Goal: Task Accomplishment & Management: Use online tool/utility

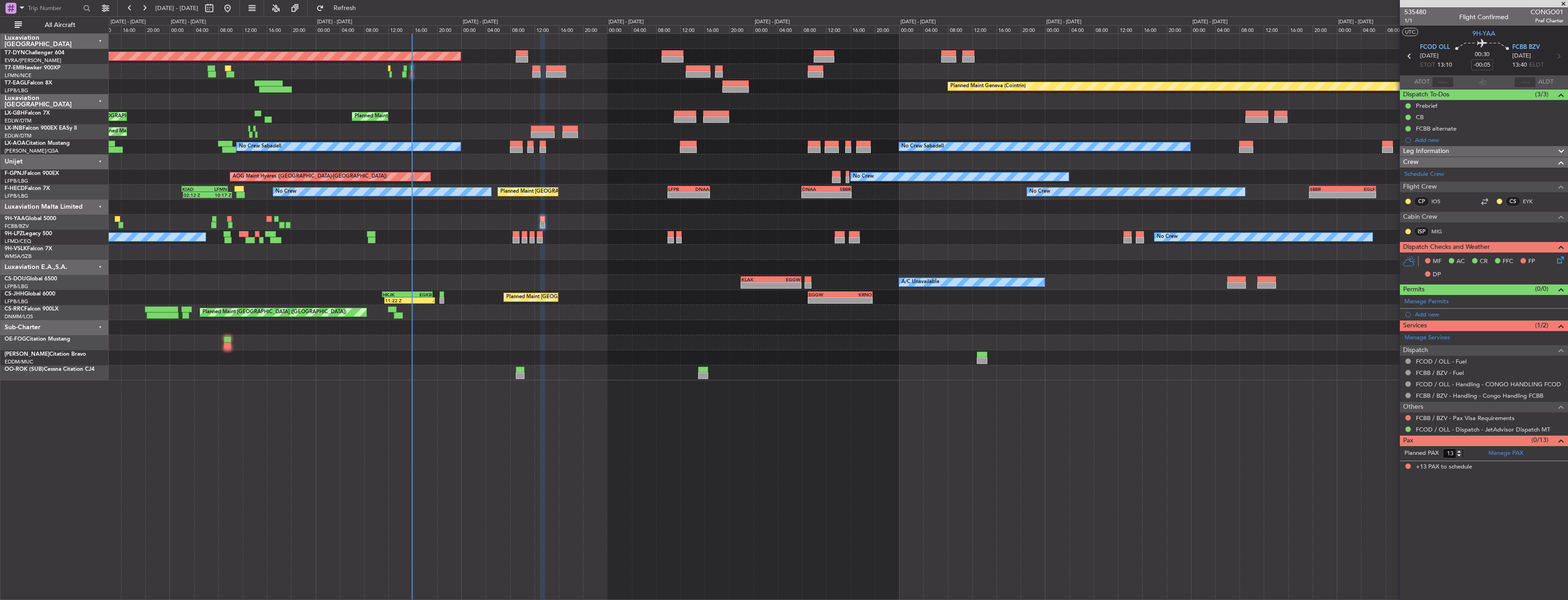
click at [761, 310] on div "Planned Maint [GEOGRAPHIC_DATA] ([GEOGRAPHIC_DATA])" at bounding box center [838, 312] width 1459 height 15
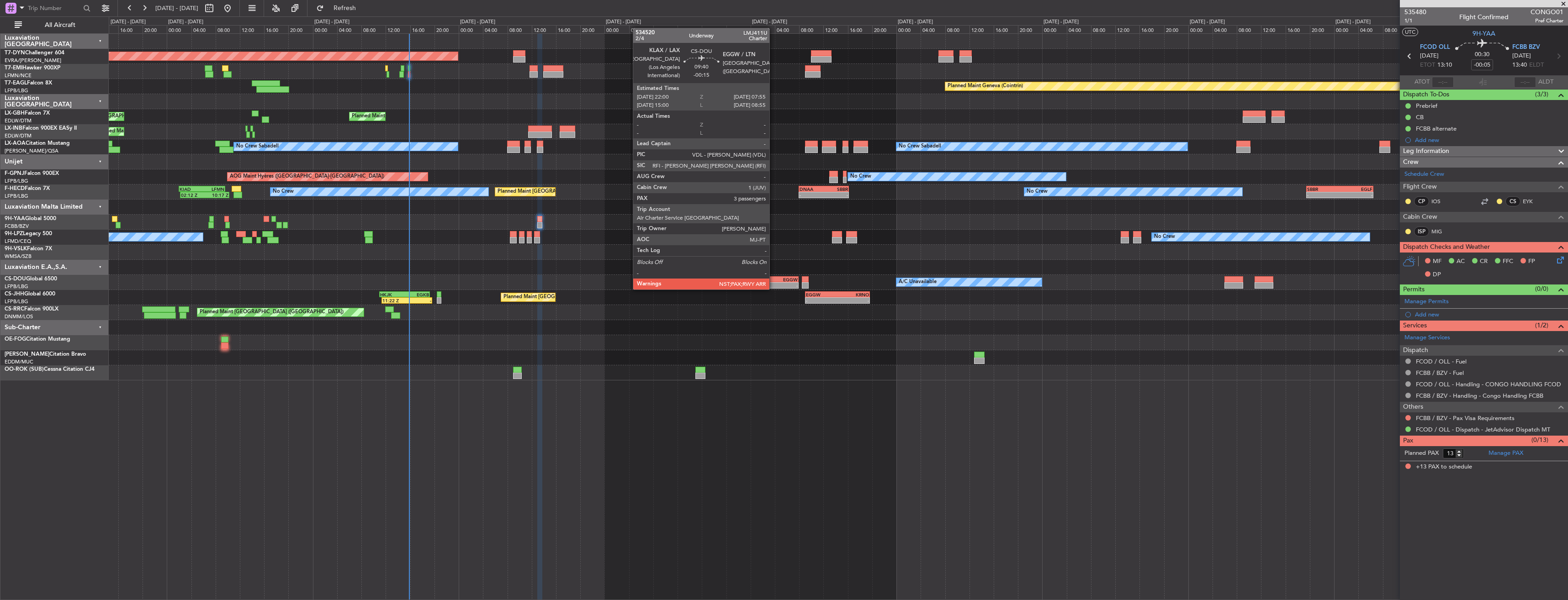
click at [773, 280] on div "EGGW" at bounding box center [782, 279] width 29 height 5
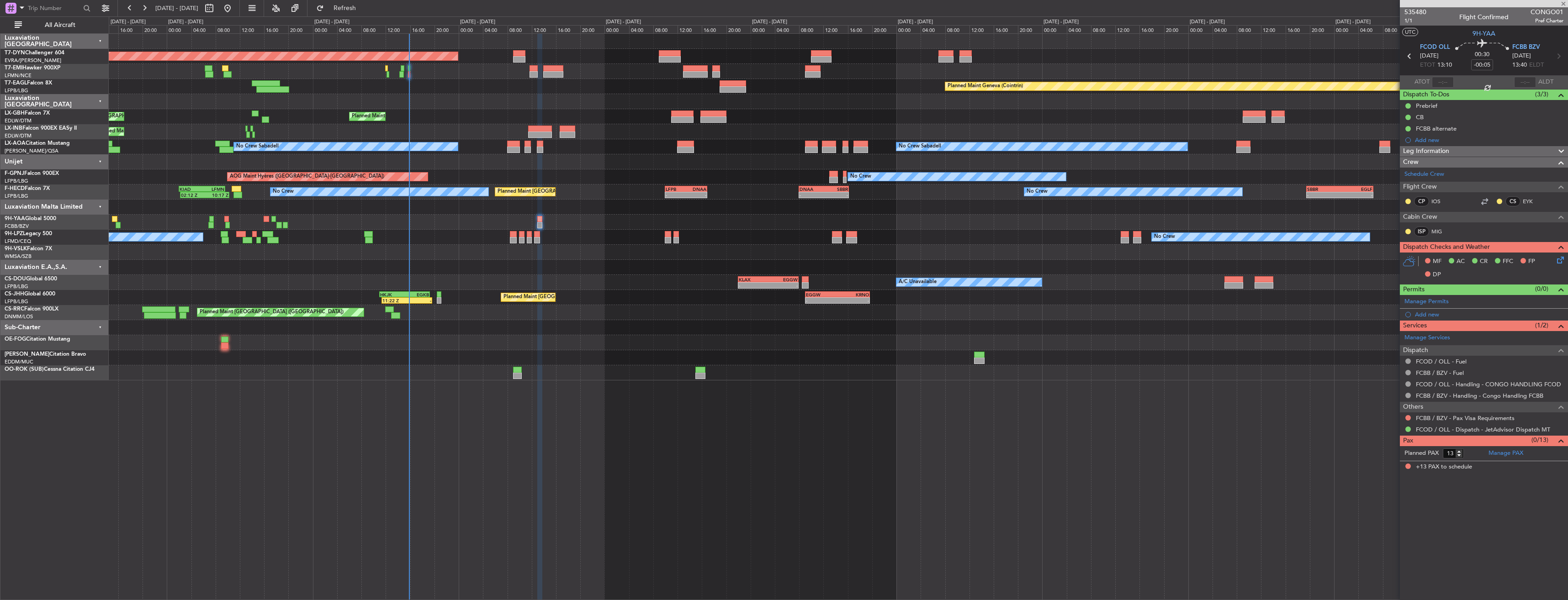
type input "-00:15"
type input "3"
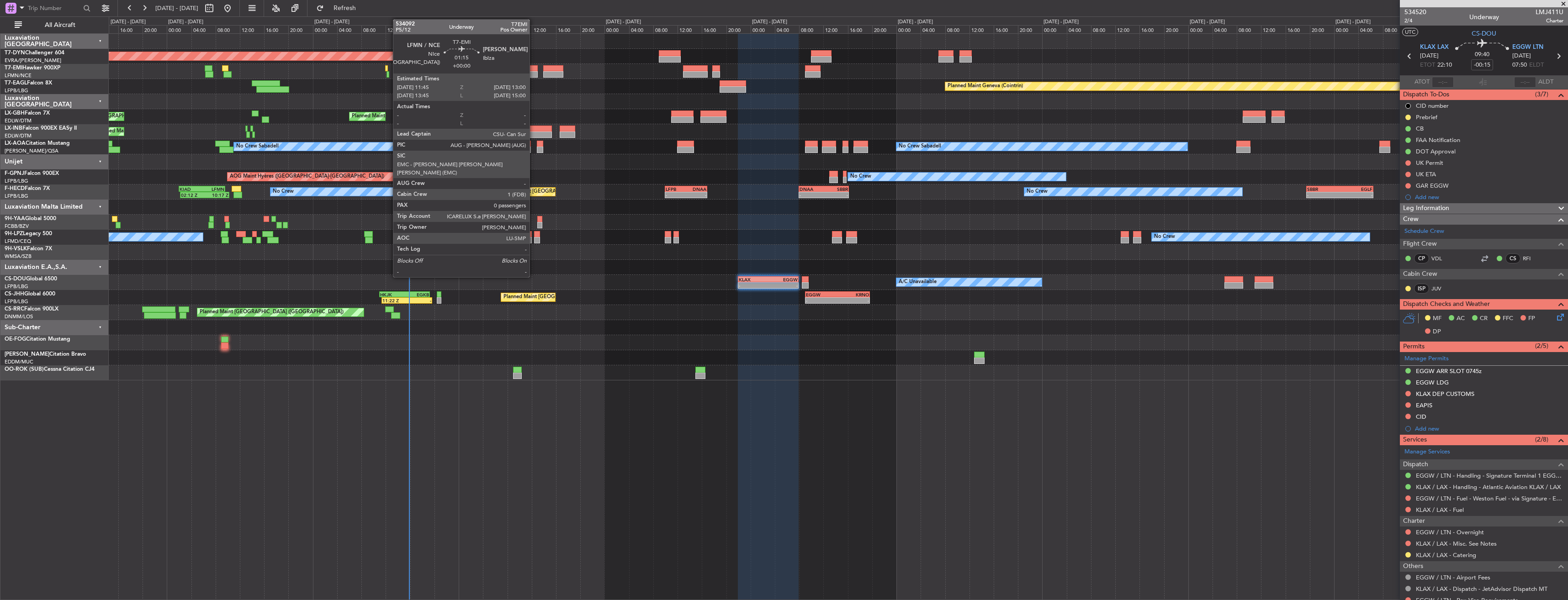
click at [533, 67] on div at bounding box center [533, 68] width 8 height 6
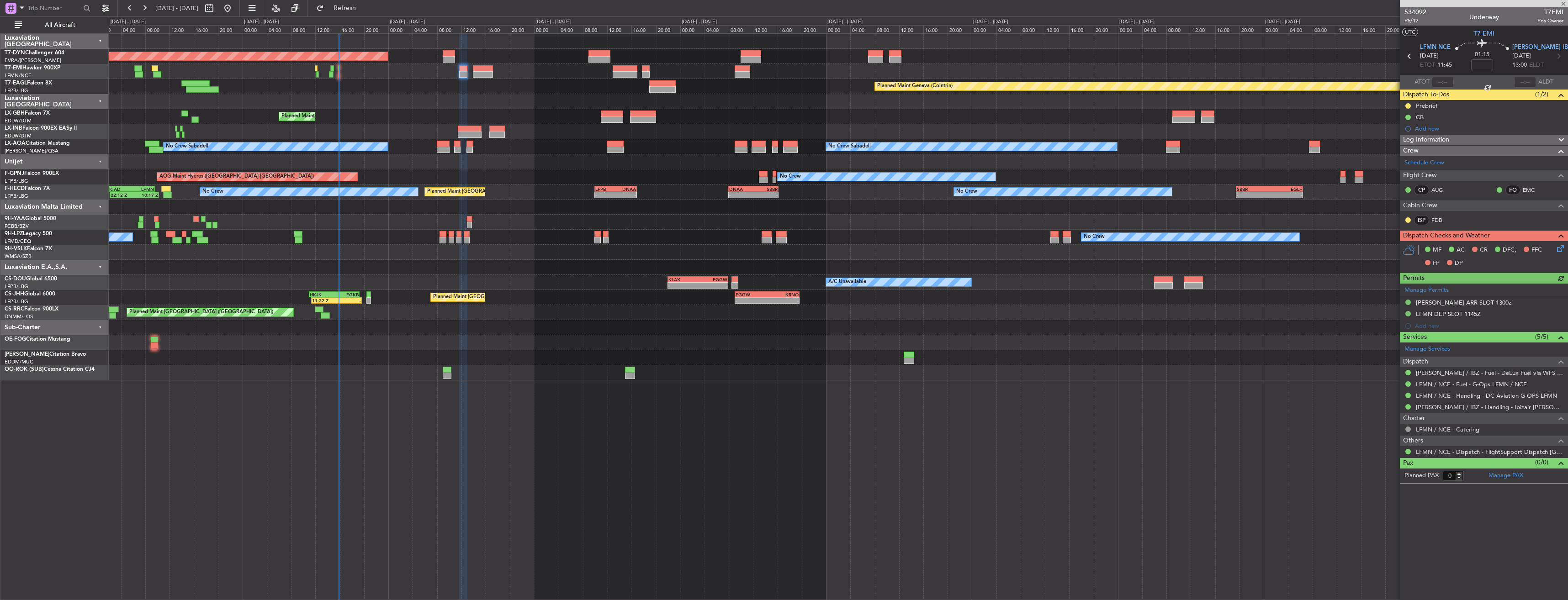
click at [491, 79] on div "Planned Maint Geneva (Cointrin)" at bounding box center [838, 87] width 1459 height 15
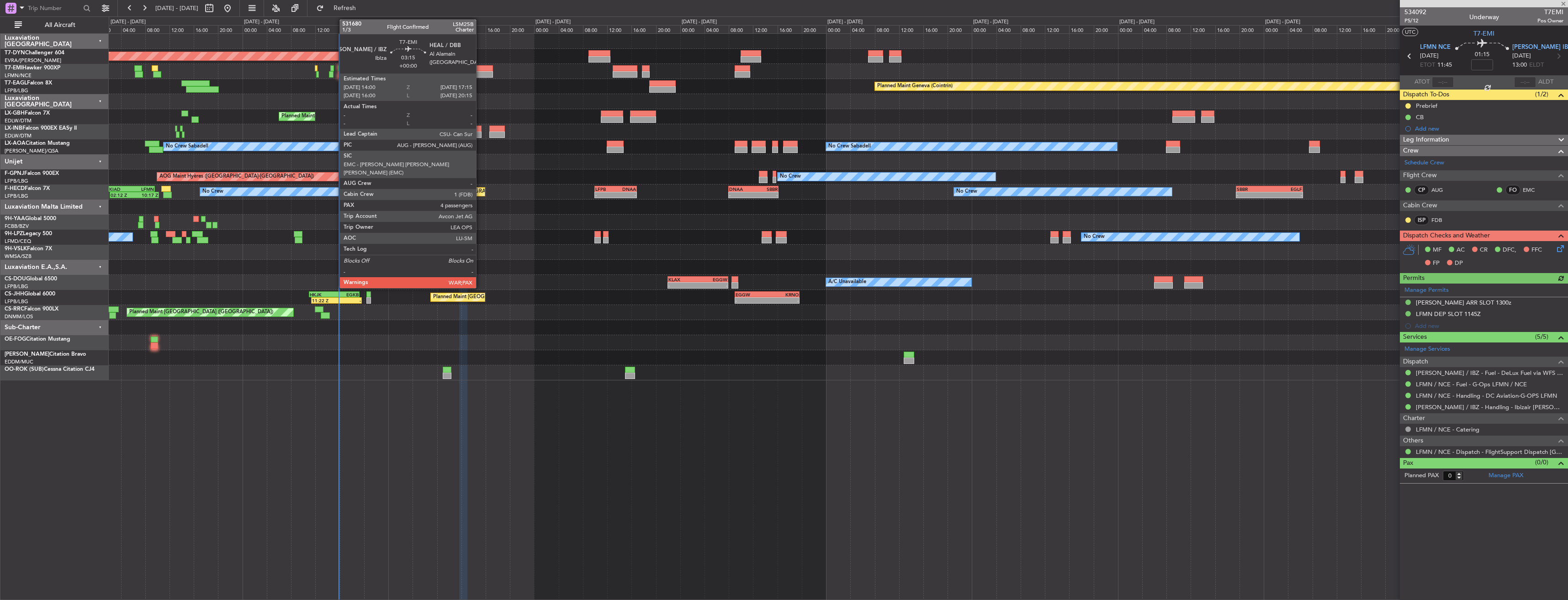
click at [480, 66] on div at bounding box center [483, 68] width 20 height 6
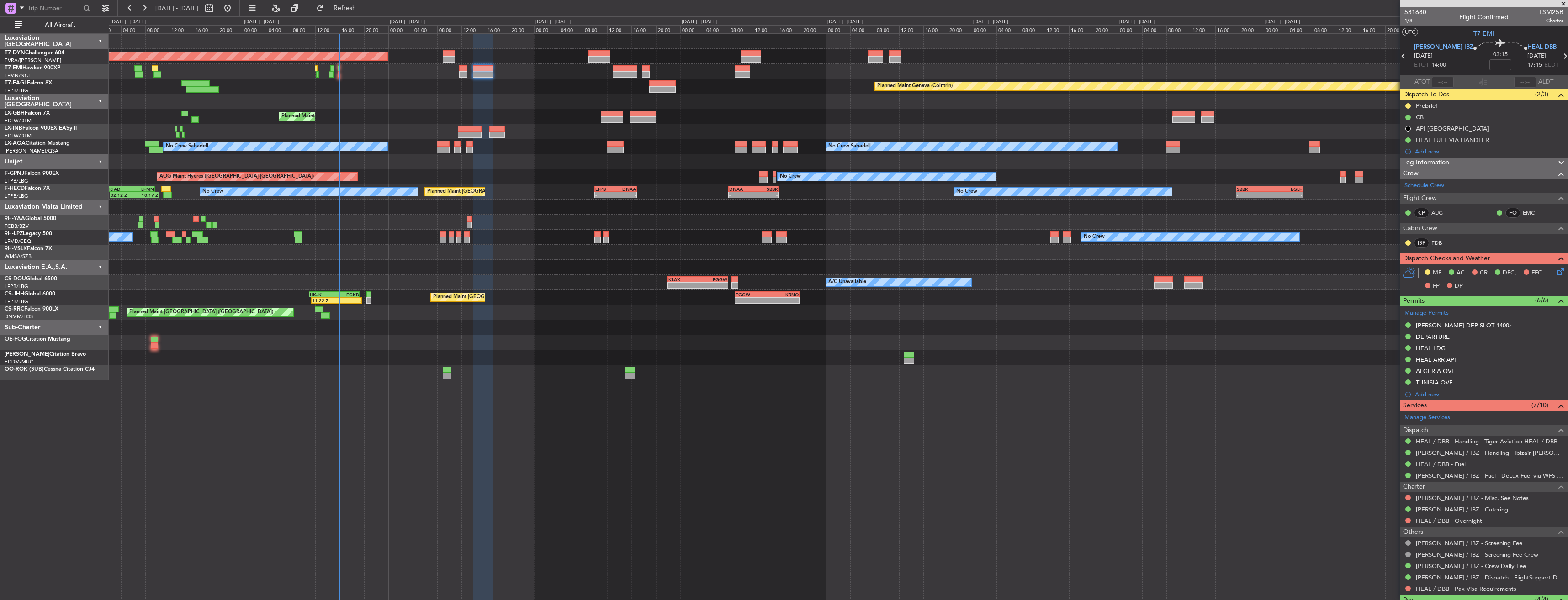
click at [1563, 5] on span at bounding box center [1563, 4] width 9 height 8
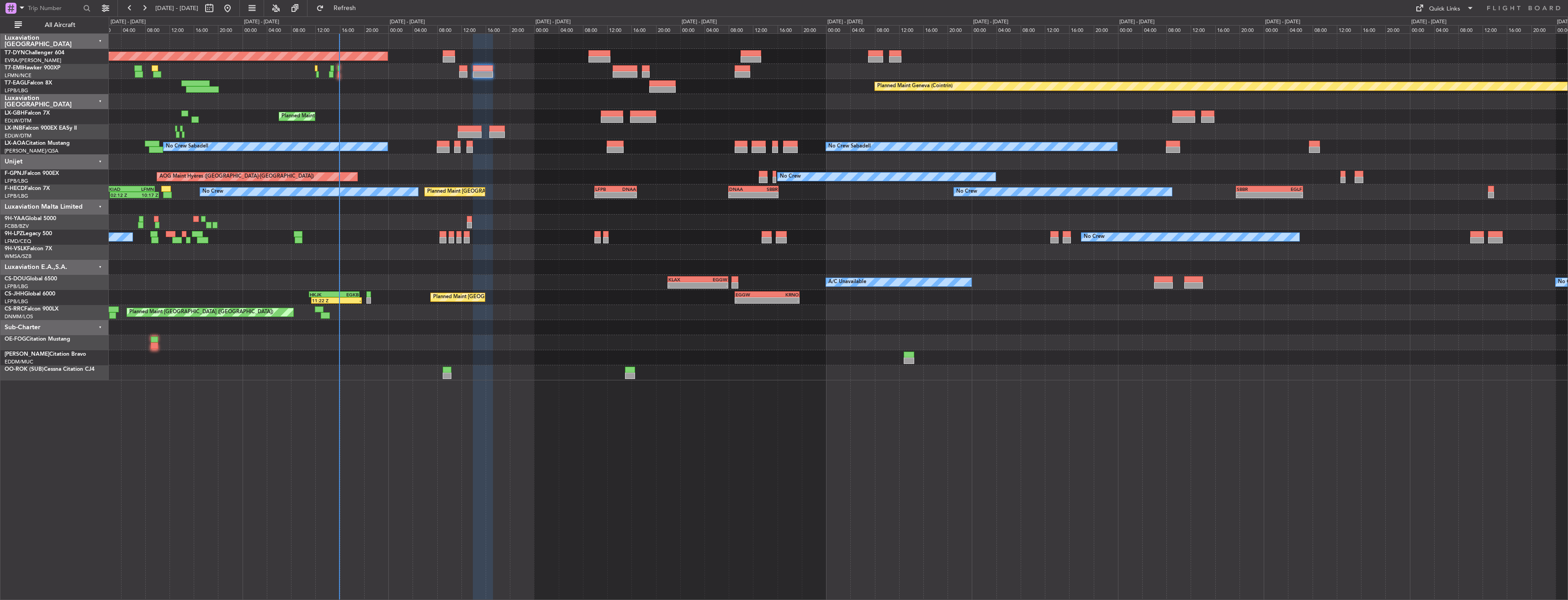
type input "0"
click at [1454, 7] on div "Quick Links" at bounding box center [1444, 9] width 31 height 9
click at [1452, 27] on button "Trip Builder" at bounding box center [1445, 30] width 68 height 22
click at [356, 12] on button "Refresh" at bounding box center [339, 8] width 55 height 14
click at [364, 10] on span "Refresh" at bounding box center [345, 8] width 38 height 6
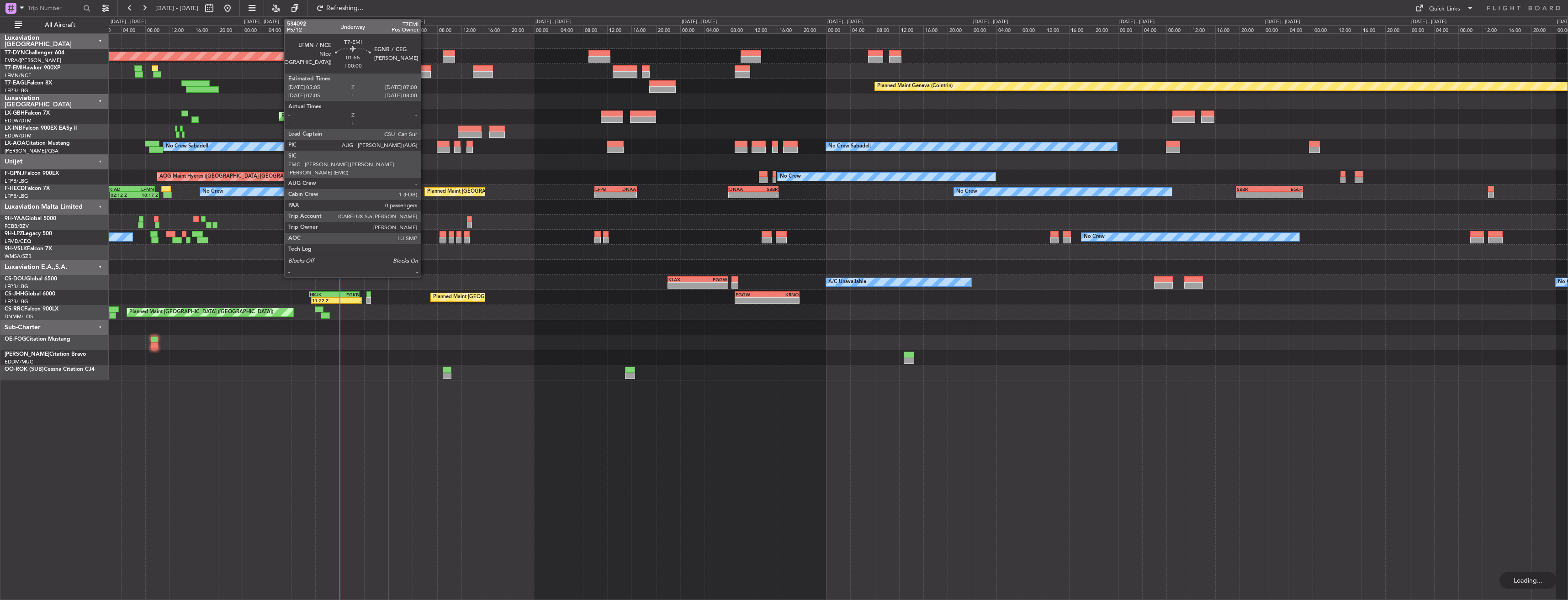
click at [425, 70] on div at bounding box center [425, 68] width 12 height 6
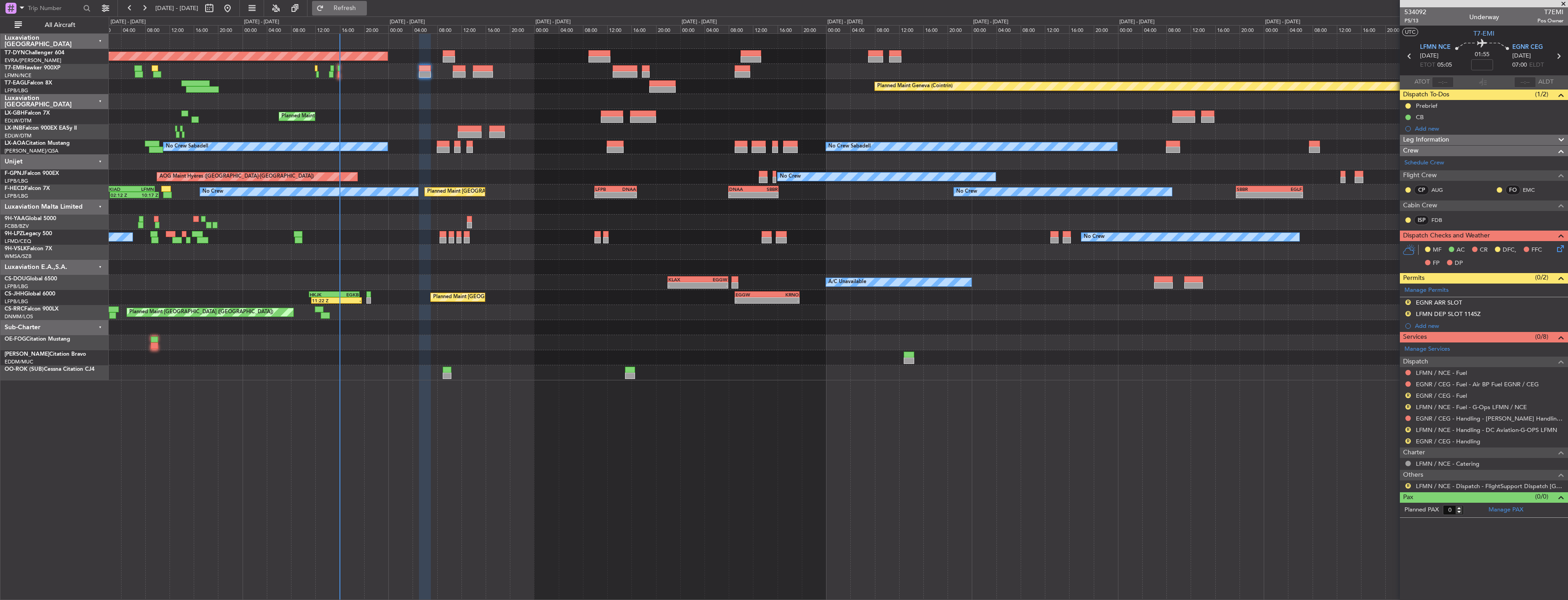
click at [364, 6] on span "Refresh" at bounding box center [345, 8] width 38 height 6
click at [364, 7] on span "Refresh" at bounding box center [345, 8] width 38 height 6
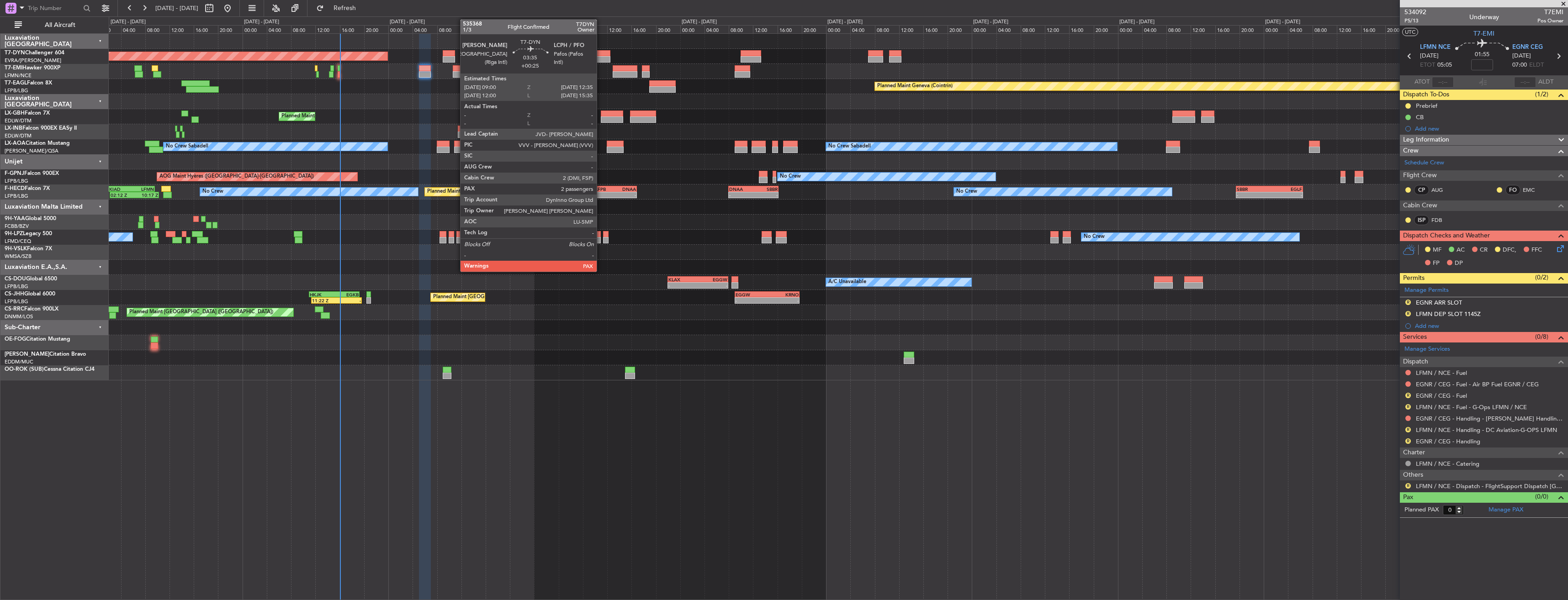
click at [601, 53] on div at bounding box center [600, 53] width 22 height 6
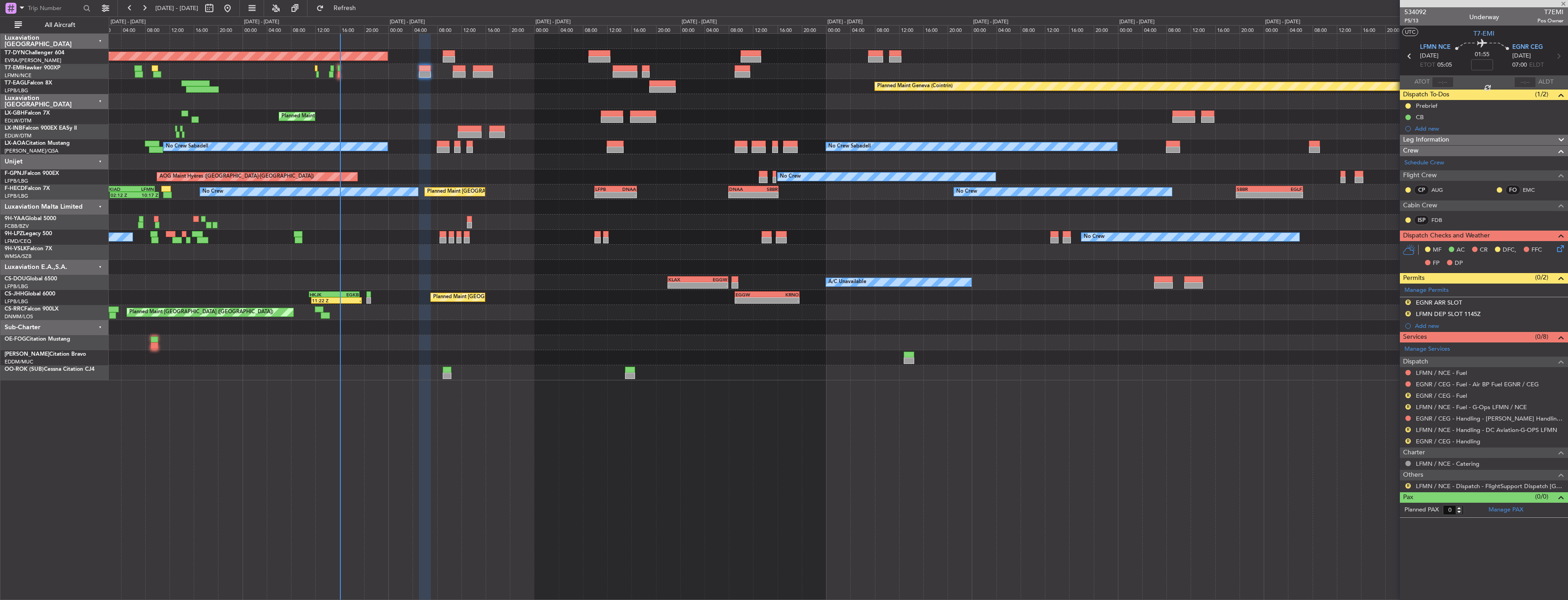
type input "+00:25"
type input "3"
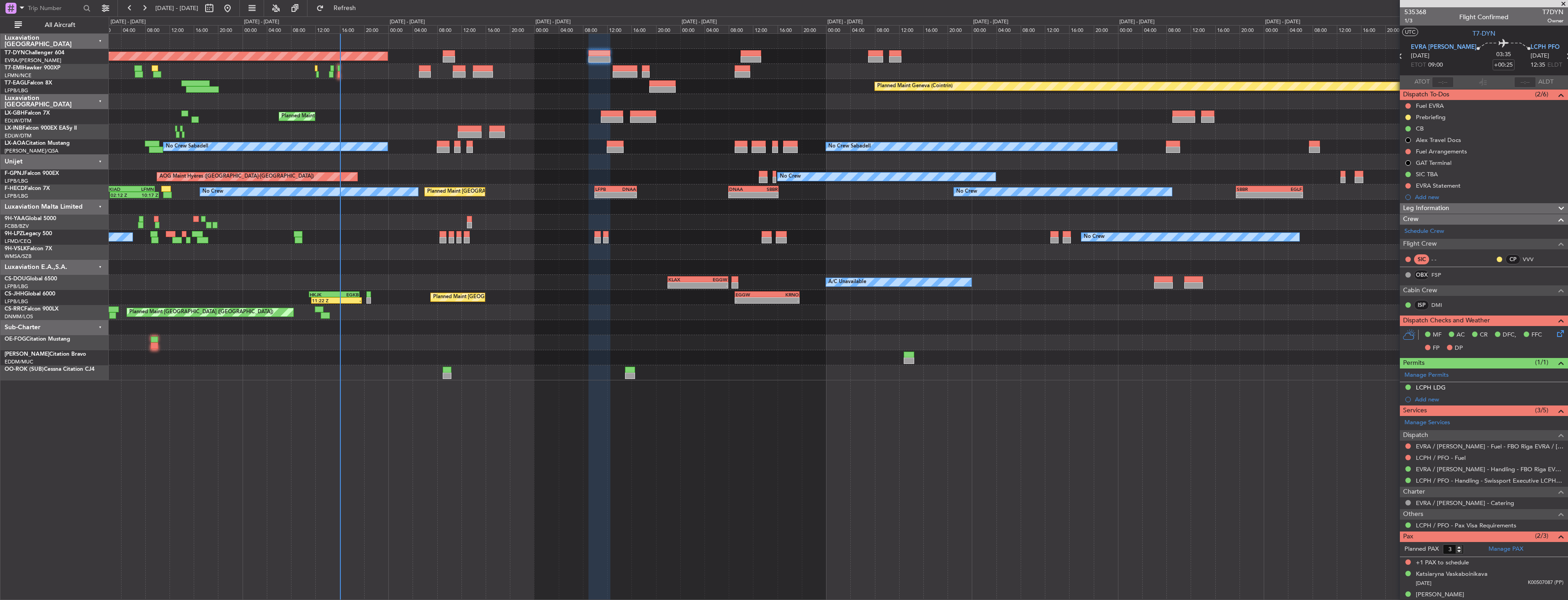
scroll to position [9, 0]
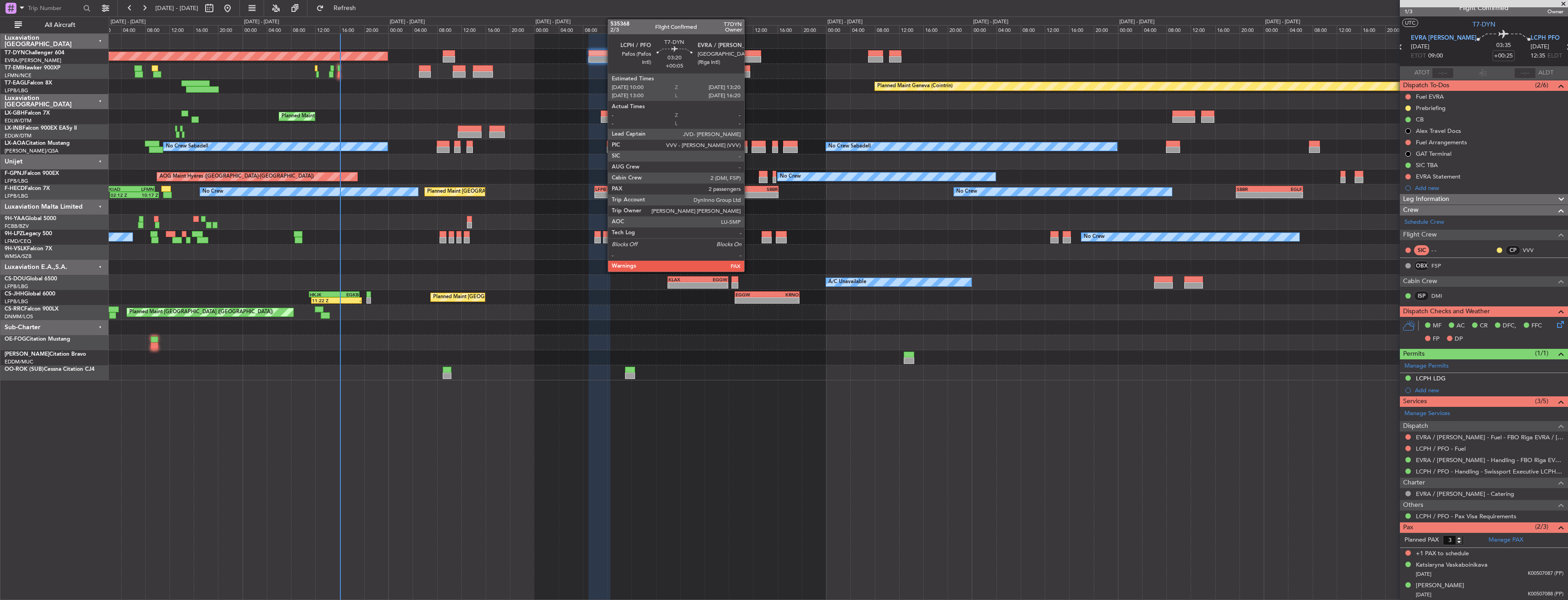
click at [749, 57] on div at bounding box center [751, 59] width 21 height 6
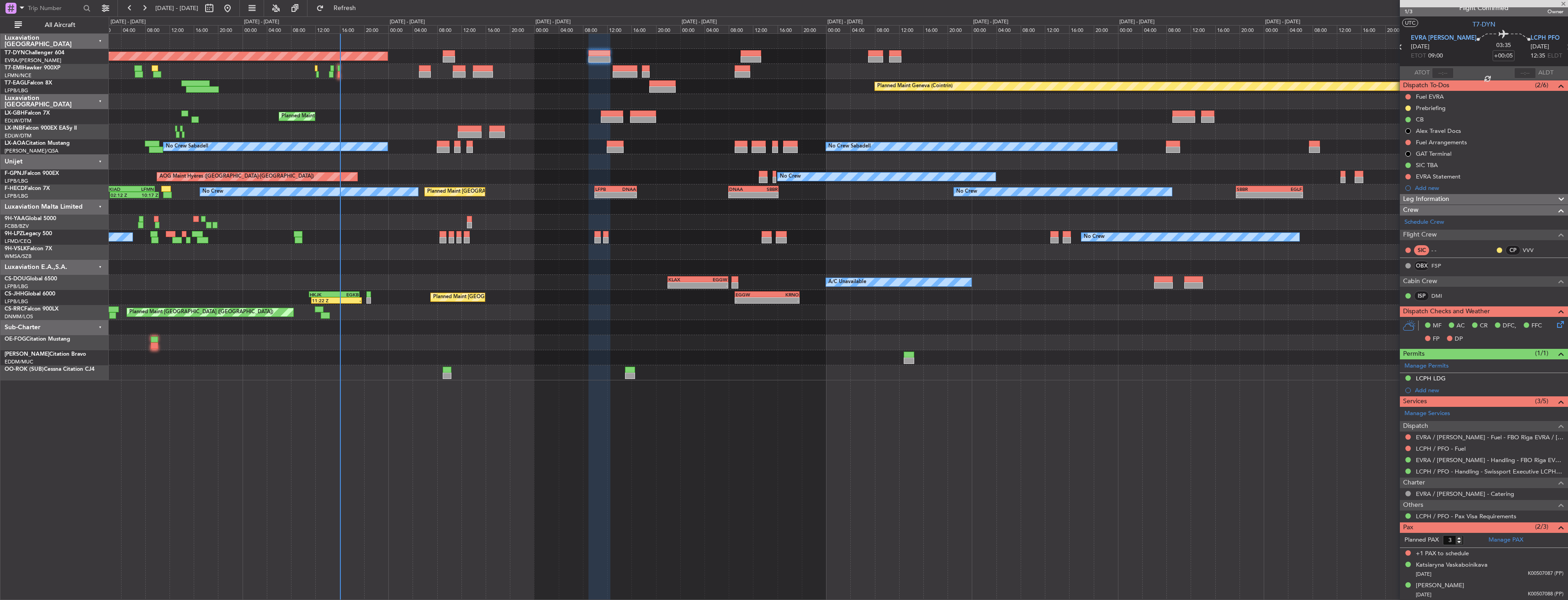
scroll to position [0, 0]
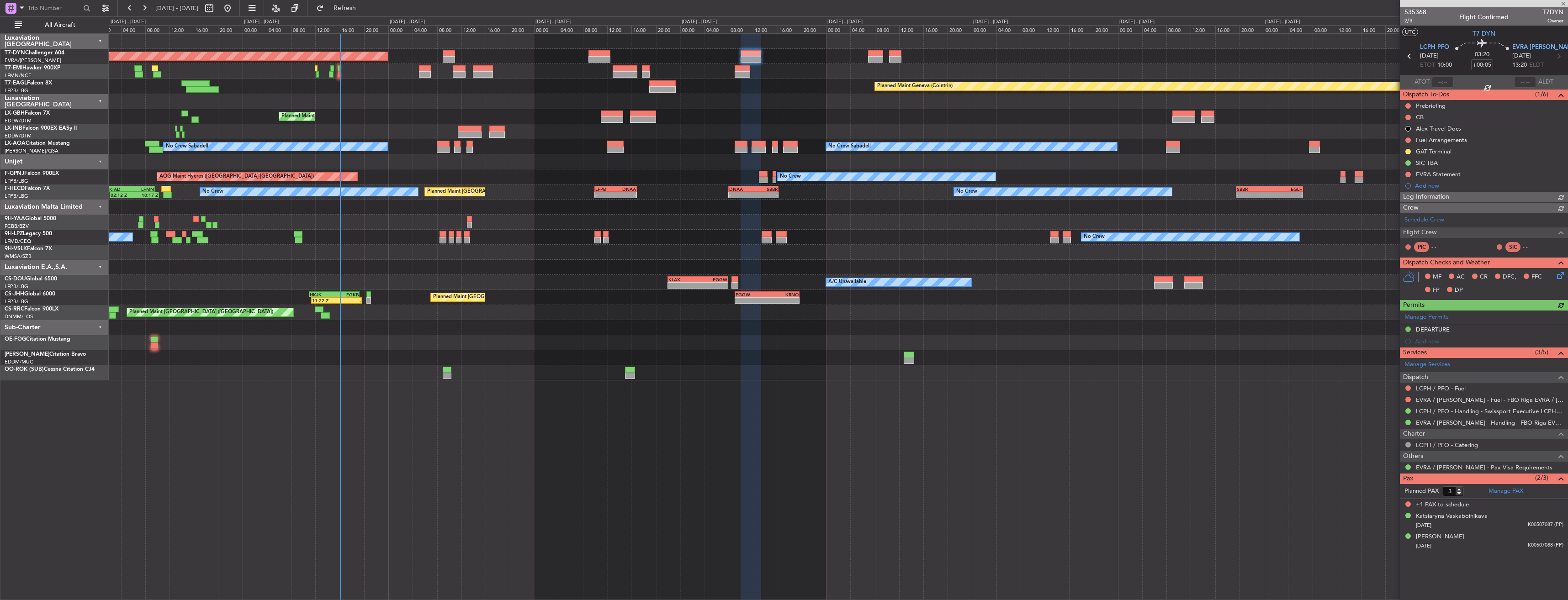
click at [767, 78] on div "Planned Maint [GEOGRAPHIC_DATA]-[GEOGRAPHIC_DATA] Planned Maint [PERSON_NAME] P…" at bounding box center [838, 206] width 1459 height 346
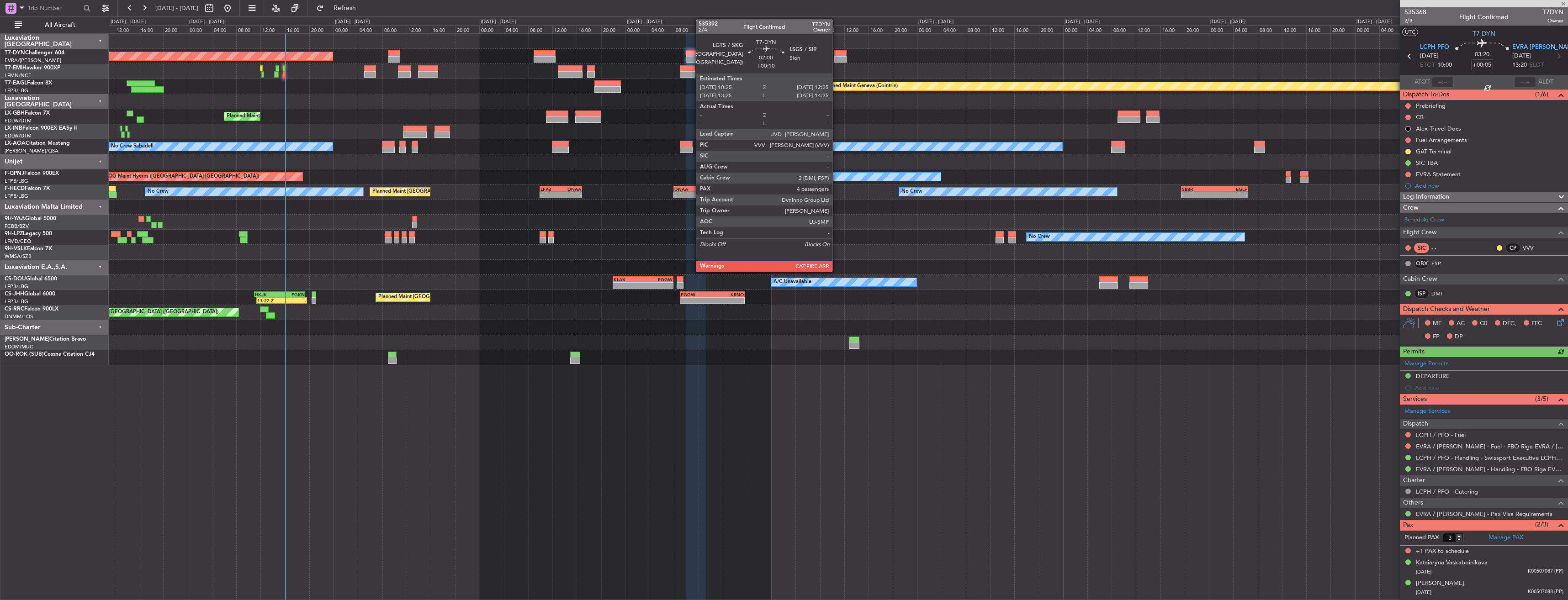
click at [836, 52] on div at bounding box center [840, 53] width 12 height 6
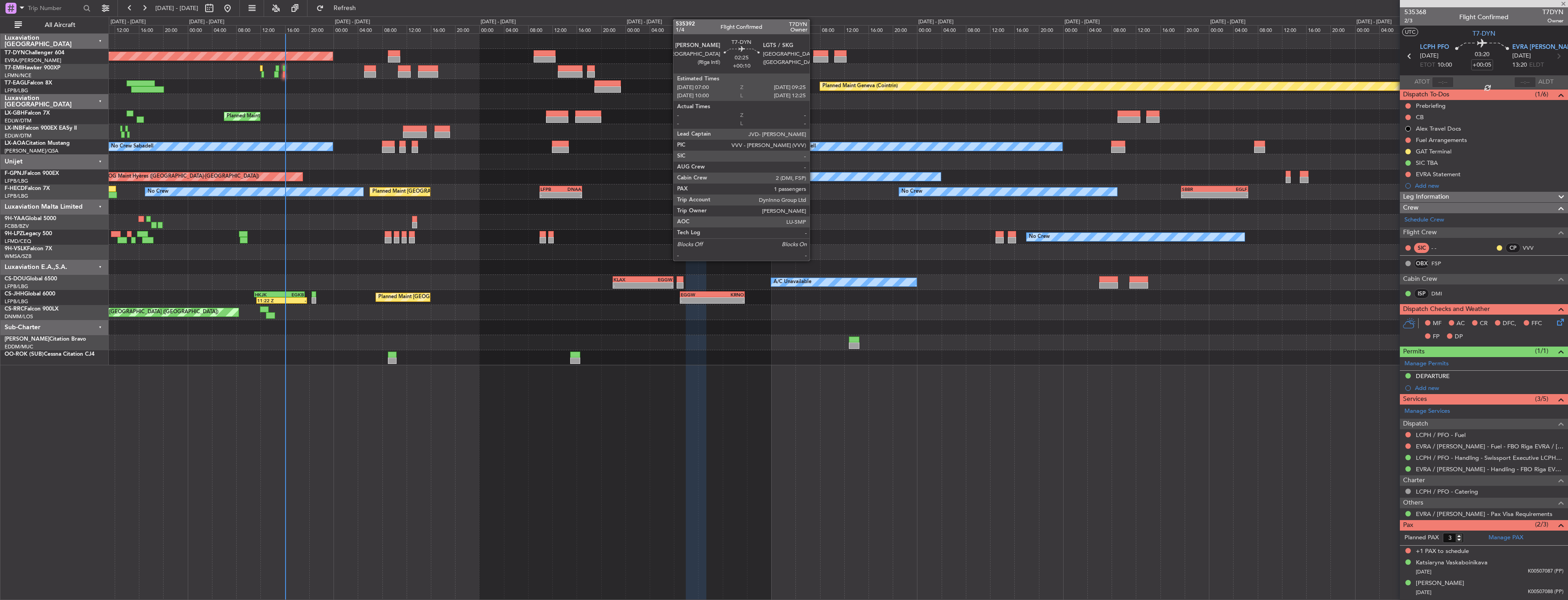
type input "+00:10"
type input "4"
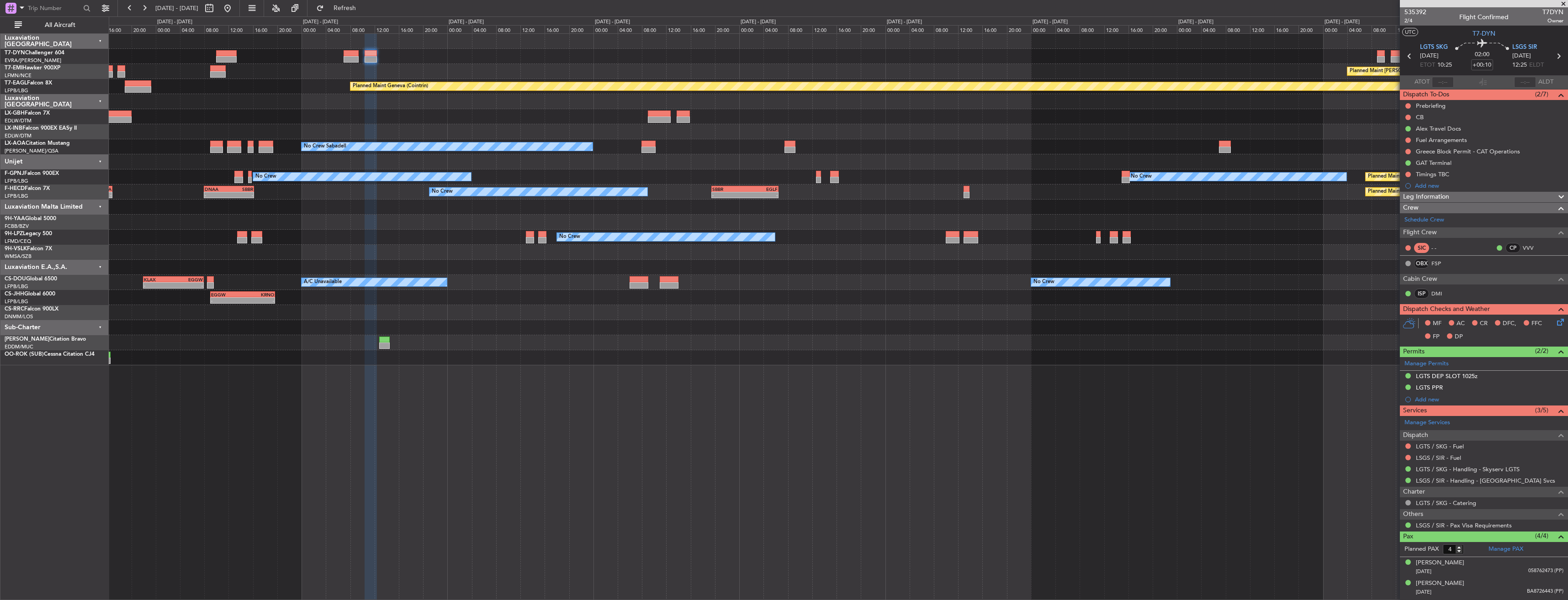
click at [525, 33] on div "Planned Maint [GEOGRAPHIC_DATA]-[GEOGRAPHIC_DATA] Planned Maint [PERSON_NAME] P…" at bounding box center [784, 308] width 1568 height 584
click at [973, 57] on div "Planned Maint [GEOGRAPHIC_DATA]-[GEOGRAPHIC_DATA] Planned Maint [PERSON_NAME] P…" at bounding box center [838, 199] width 1459 height 331
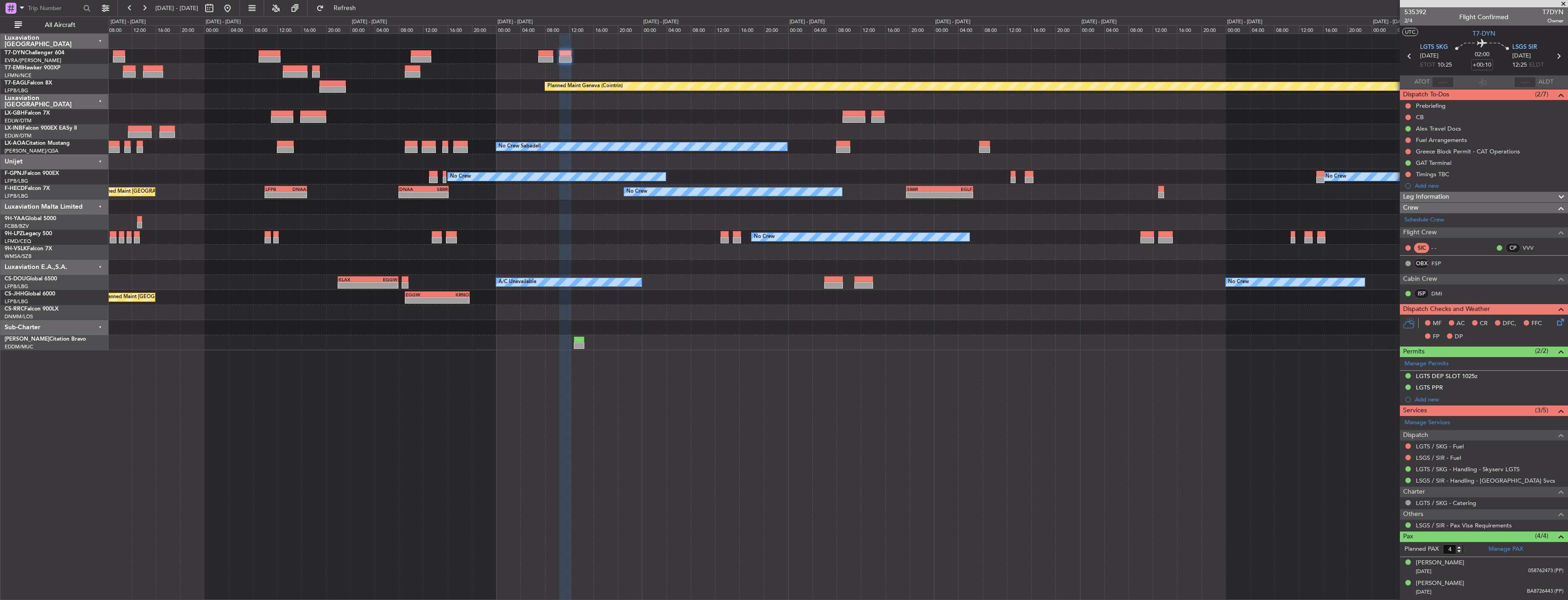
click at [1064, 64] on div "Planned Maint [PERSON_NAME]" at bounding box center [838, 72] width 1459 height 15
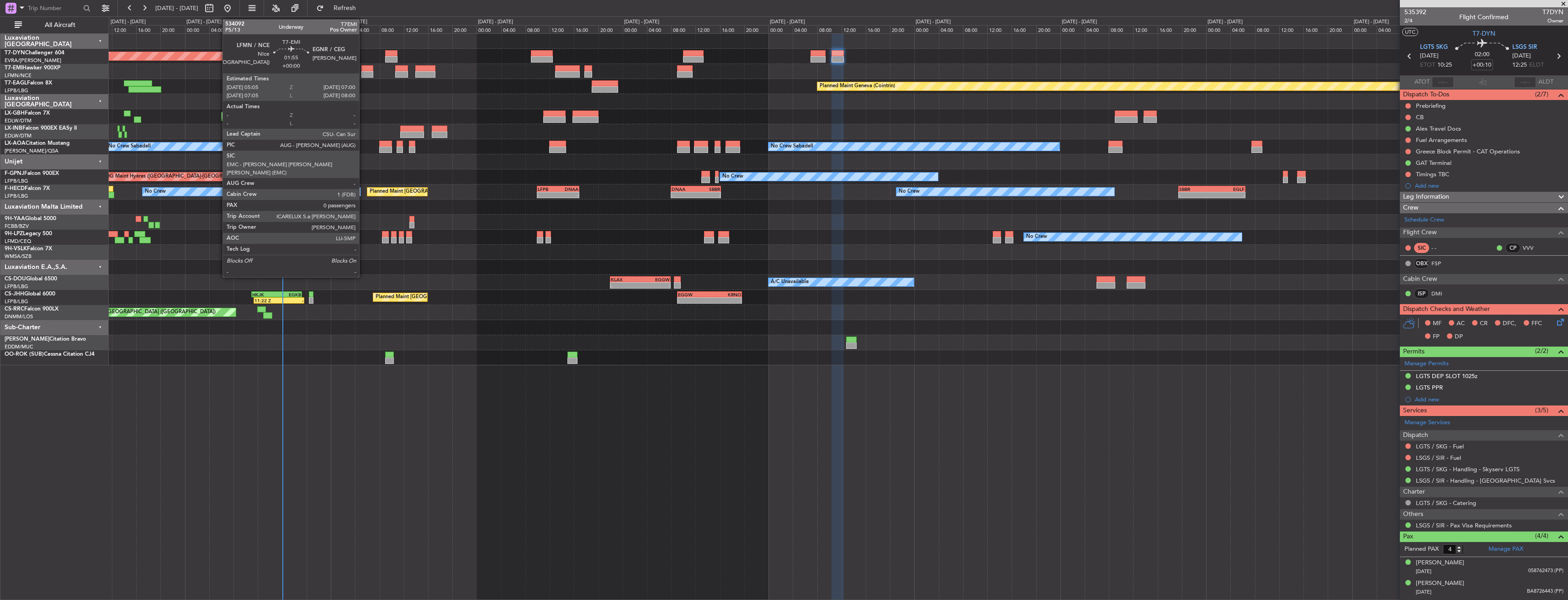
click at [363, 68] on div at bounding box center [367, 68] width 12 height 6
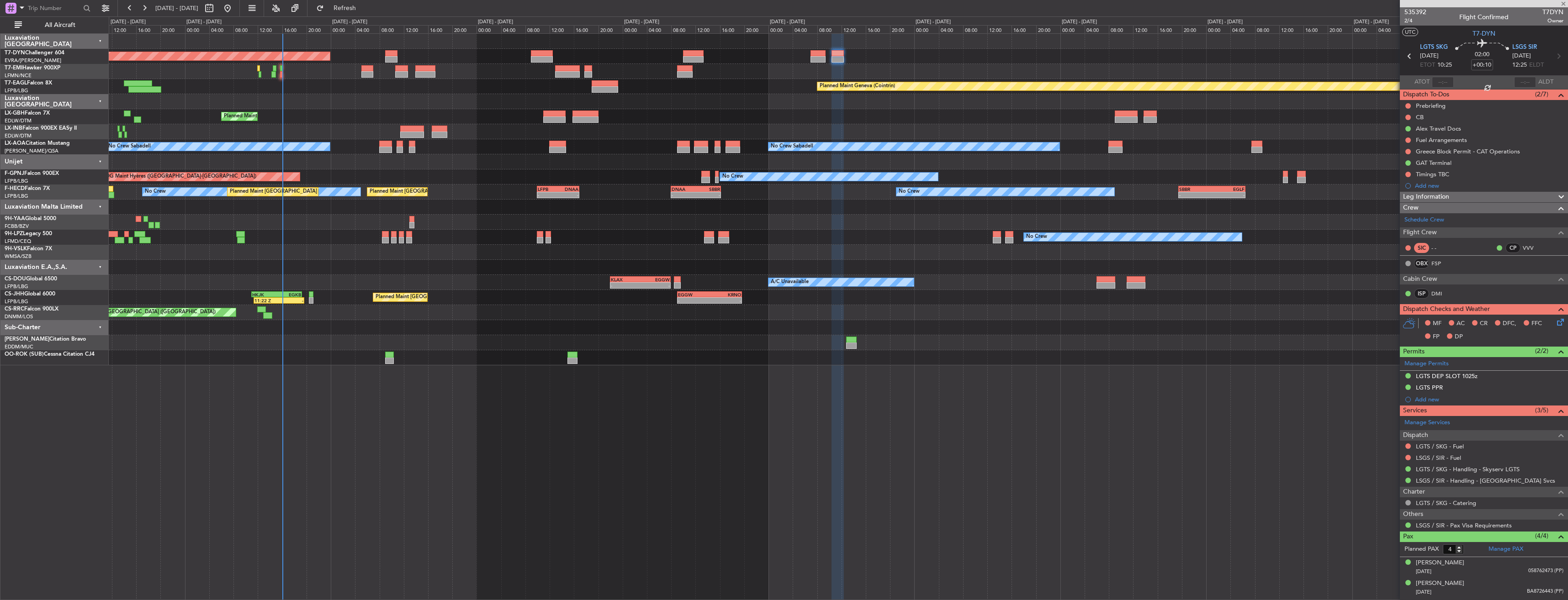
type input "0"
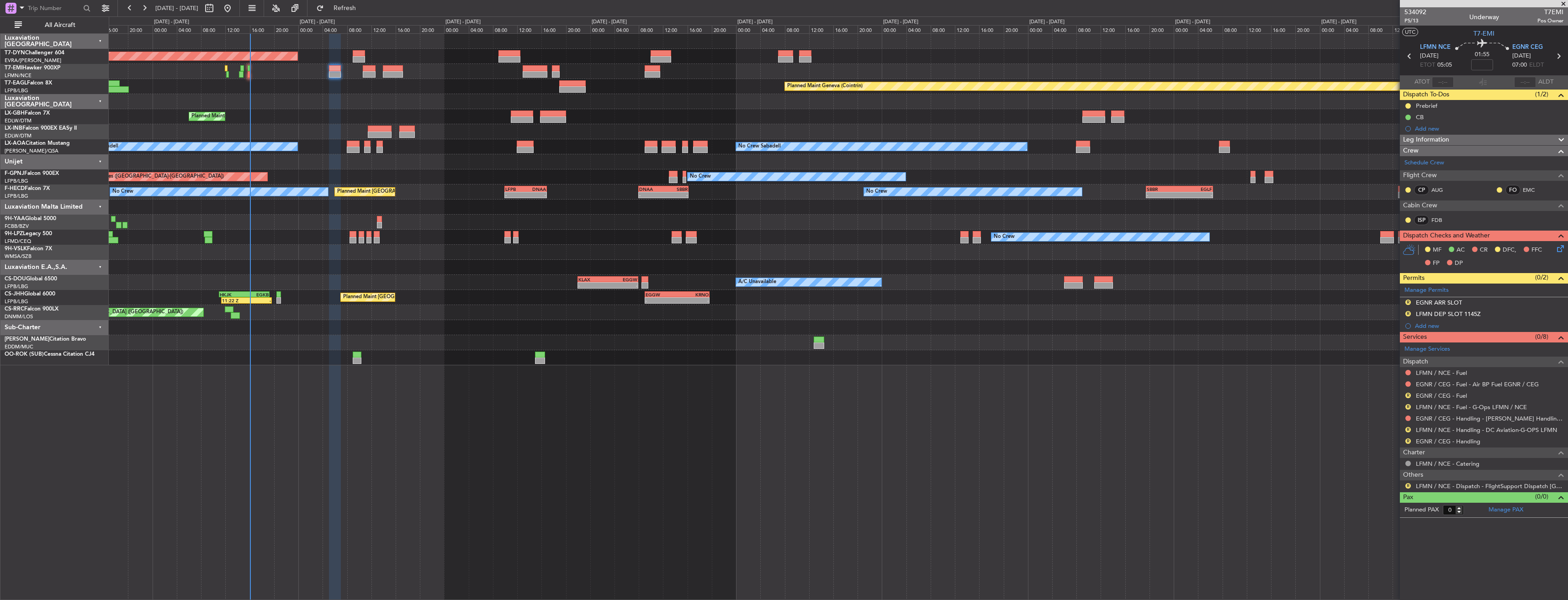
click at [377, 116] on div "Planned Maint Nice ([GEOGRAPHIC_DATA]) Unplanned Maint [GEOGRAPHIC_DATA] ([GEOG…" at bounding box center [838, 117] width 1459 height 15
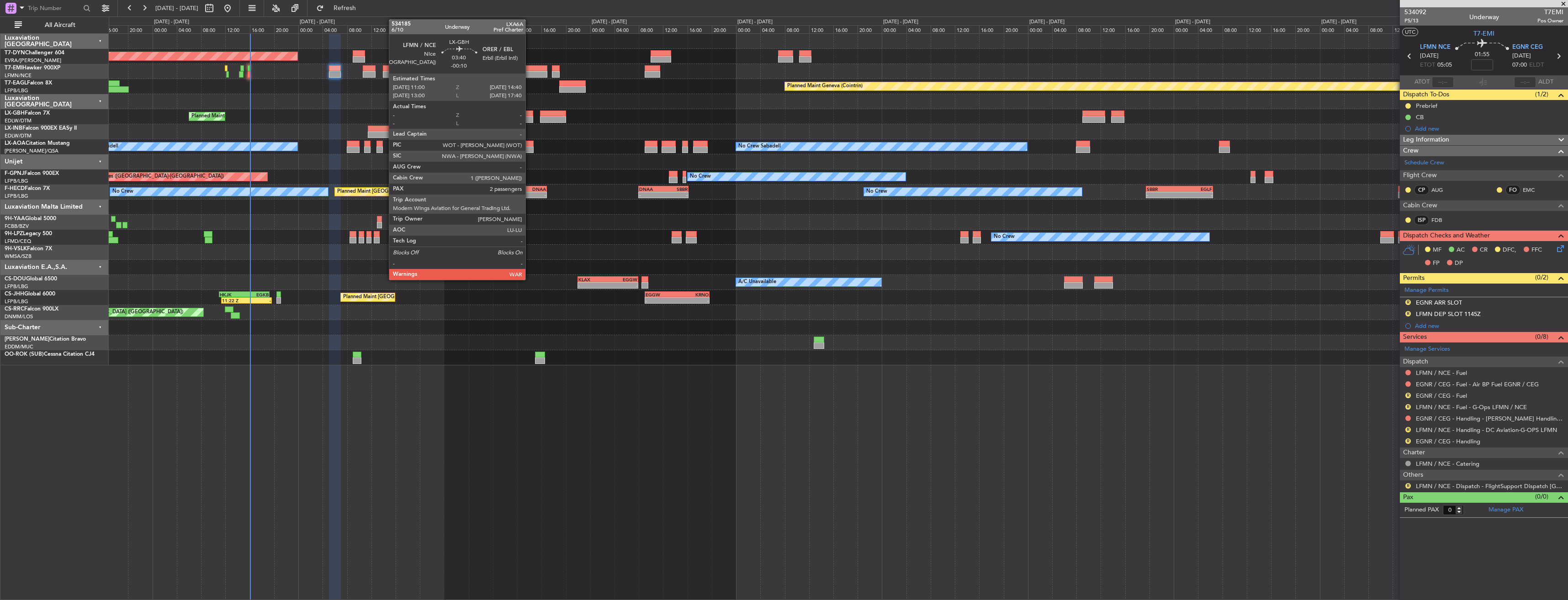
click at [529, 113] on div at bounding box center [522, 113] width 23 height 6
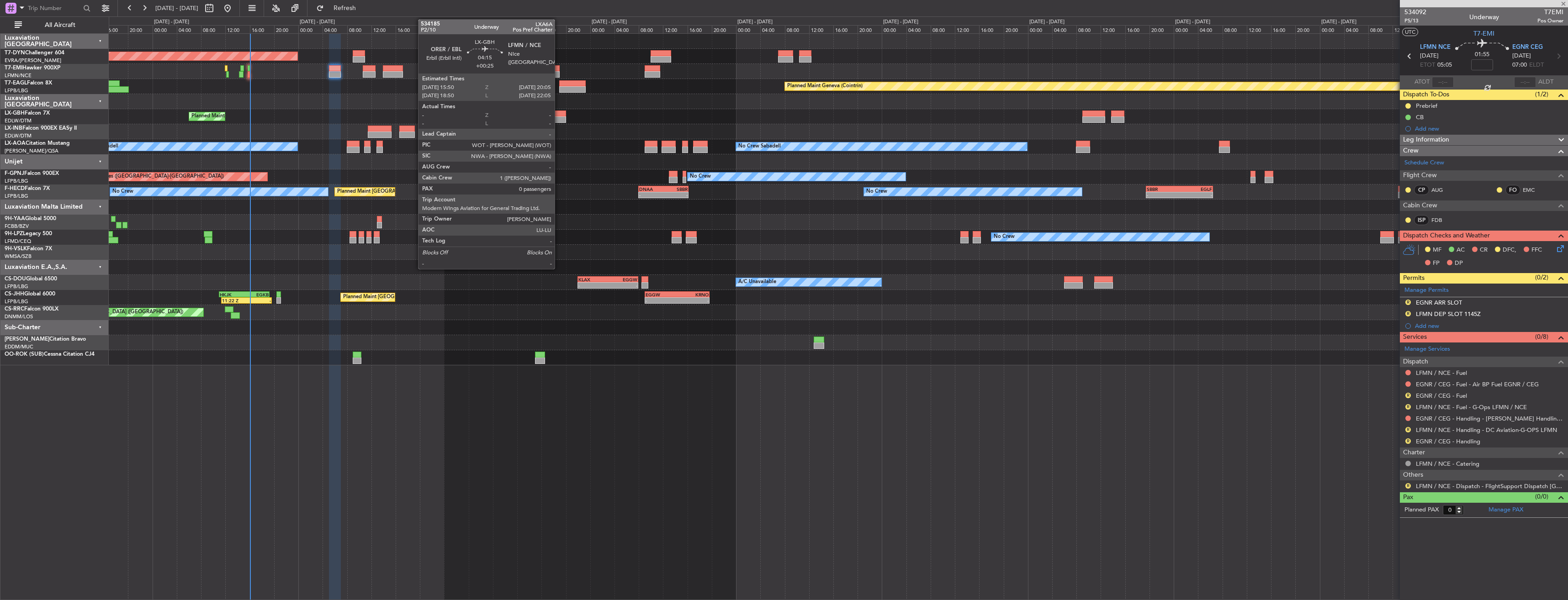
type input "-00:10"
type input "2"
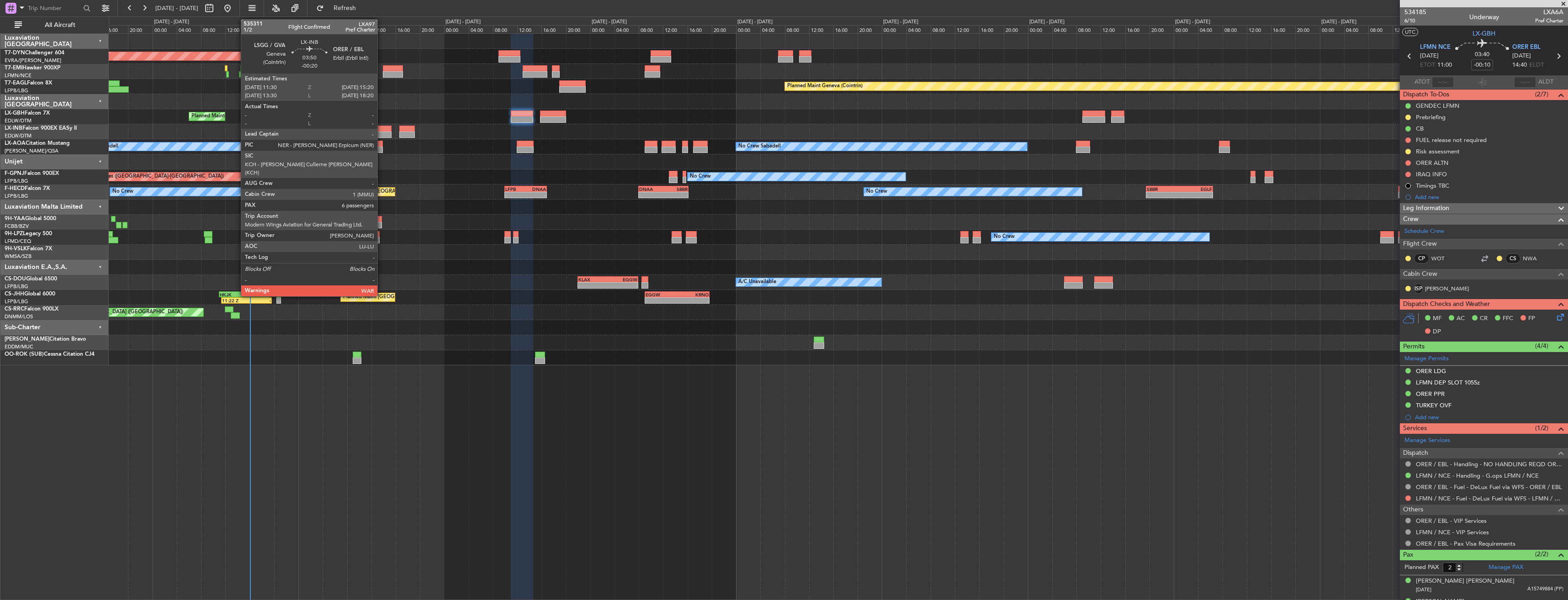
click at [382, 128] on div at bounding box center [380, 128] width 24 height 6
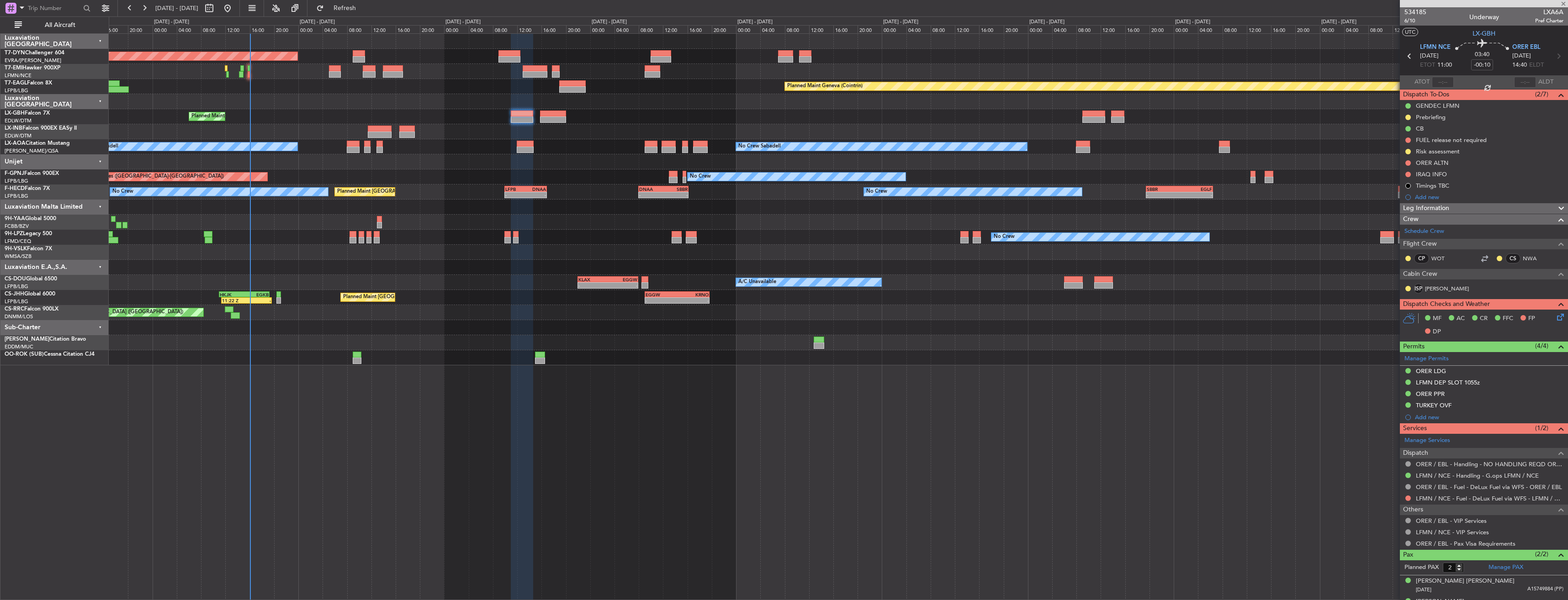
type input "-00:20"
type input "6"
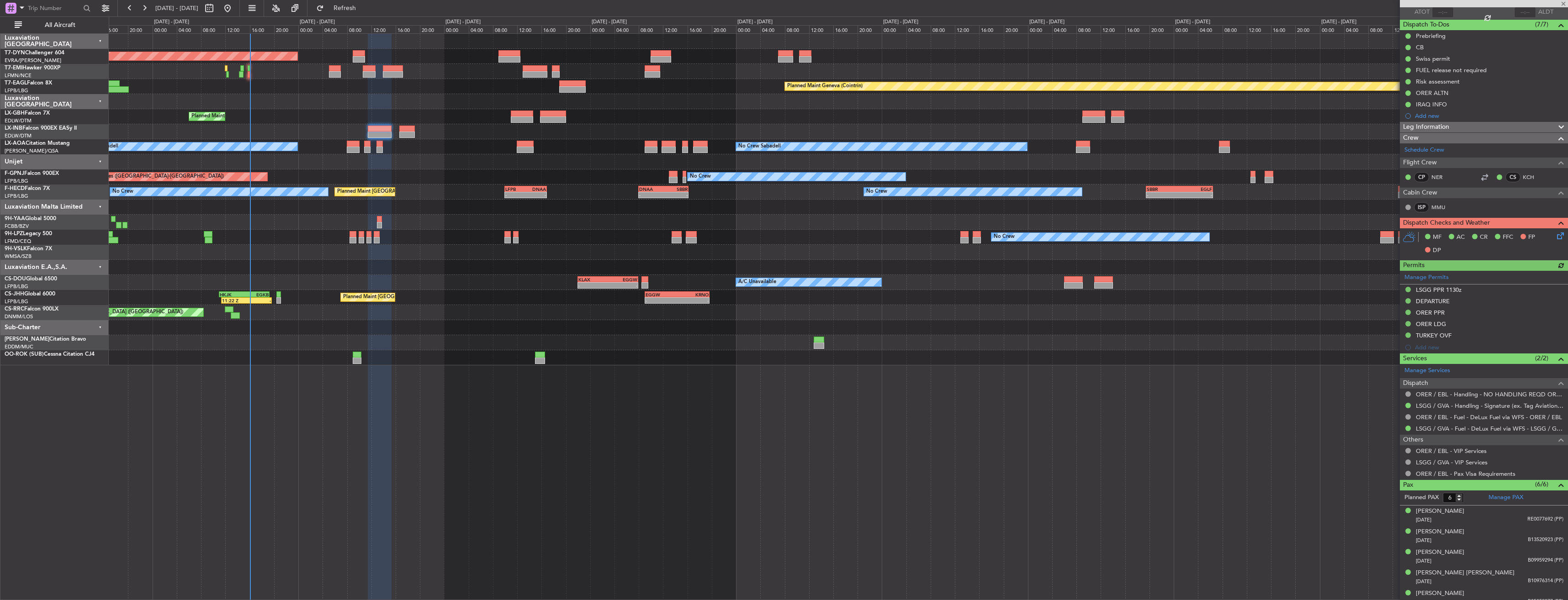
scroll to position [98, 0]
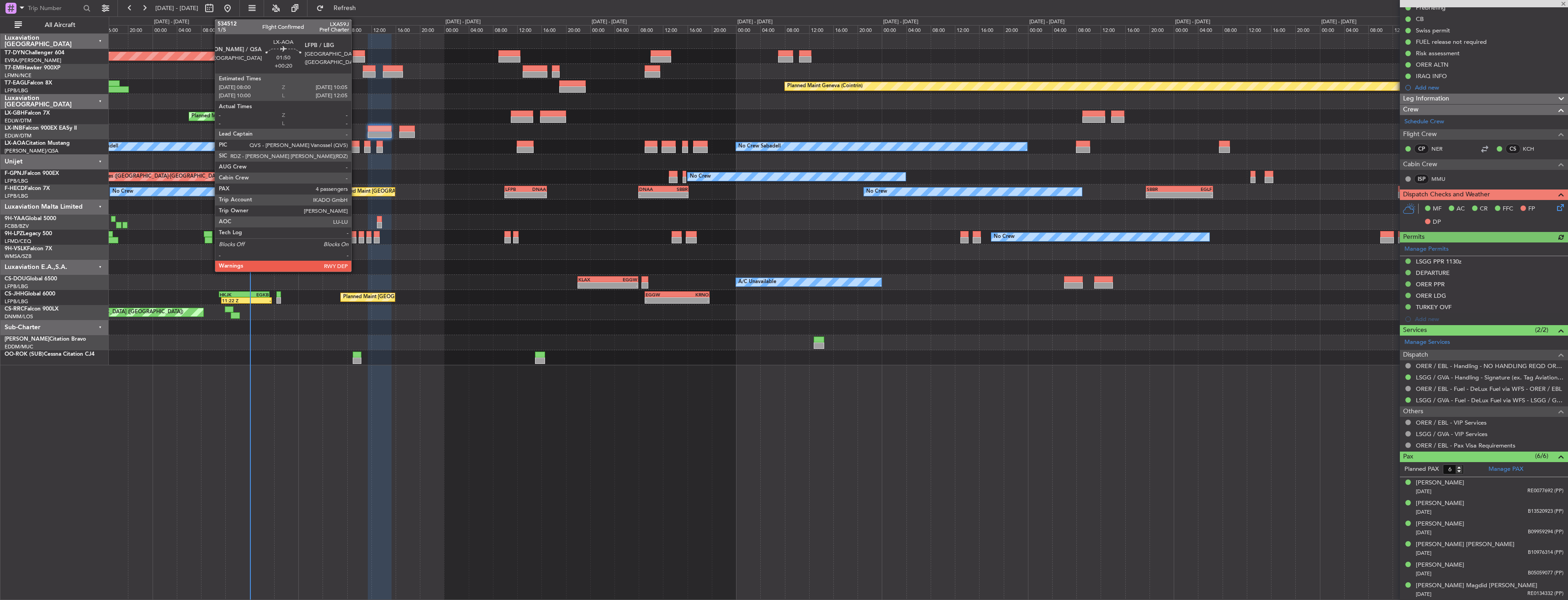
click at [356, 145] on div at bounding box center [353, 144] width 13 height 6
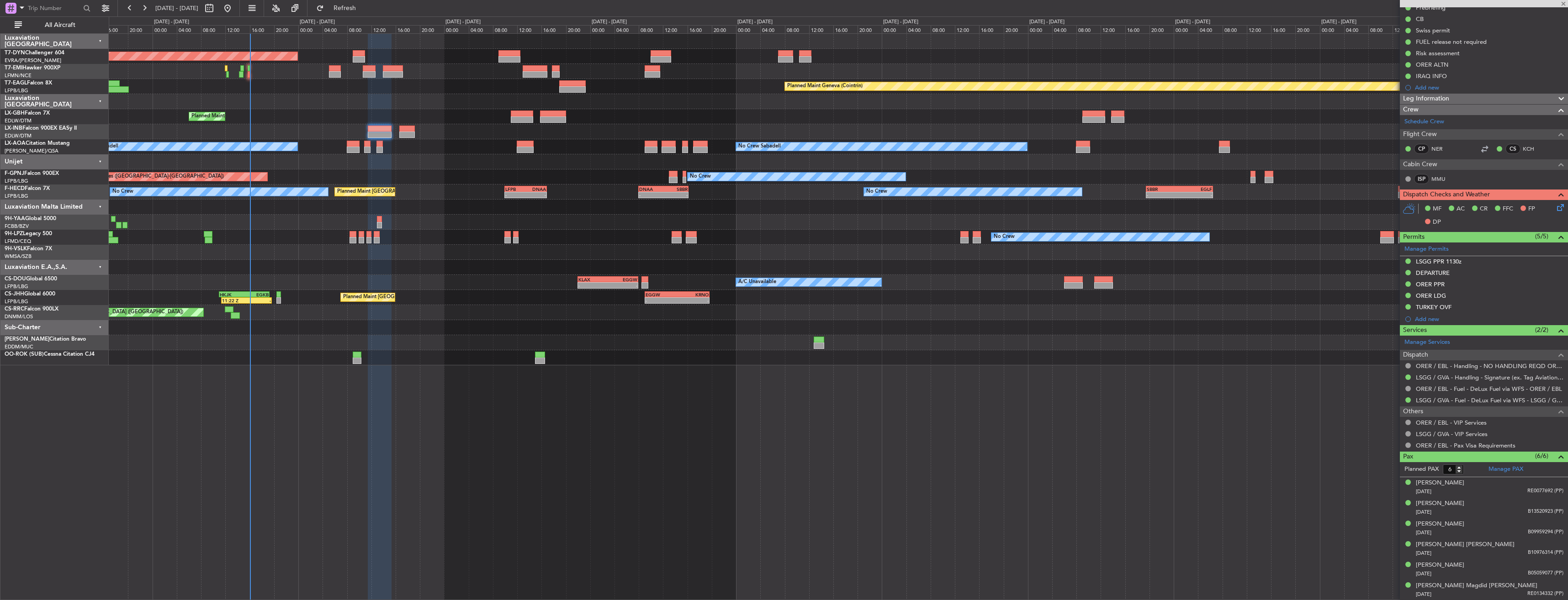
type input "+00:20"
type input "4"
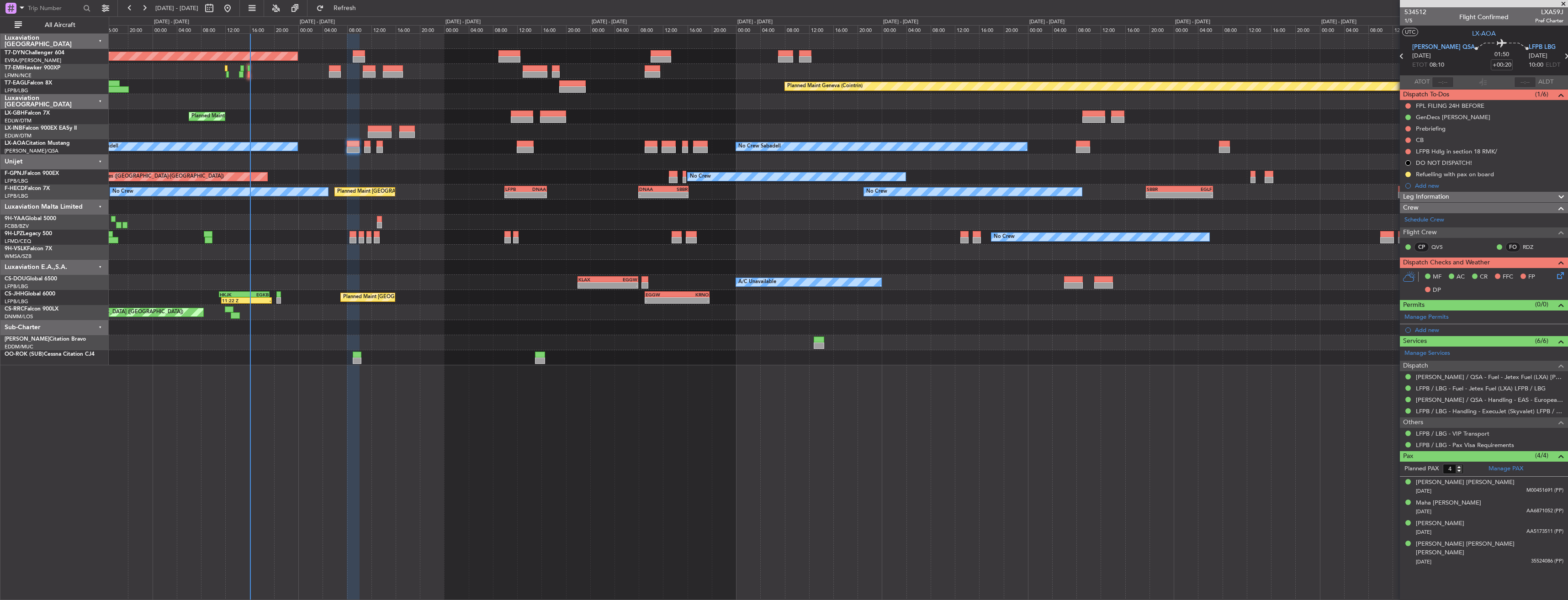
click at [641, 141] on div "No Crew Sabadell No Crew Sabadell" at bounding box center [838, 147] width 1459 height 15
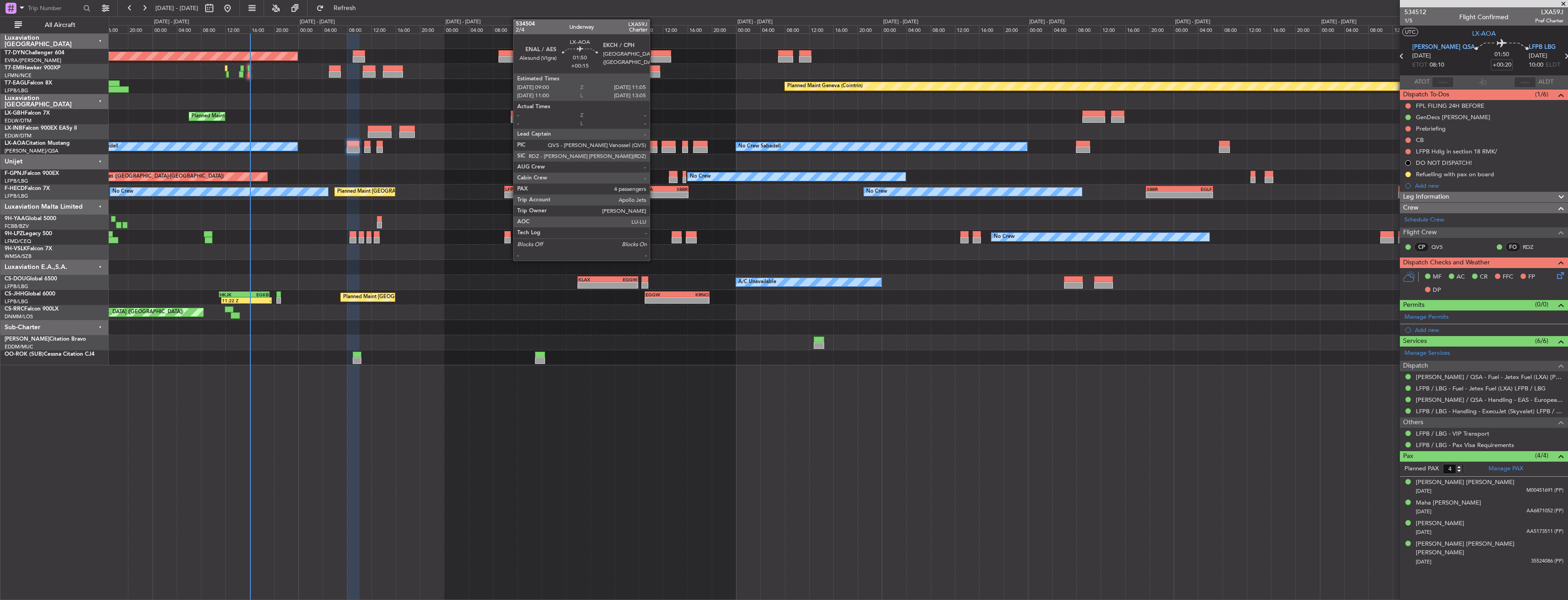
click at [654, 146] on div at bounding box center [651, 149] width 13 height 6
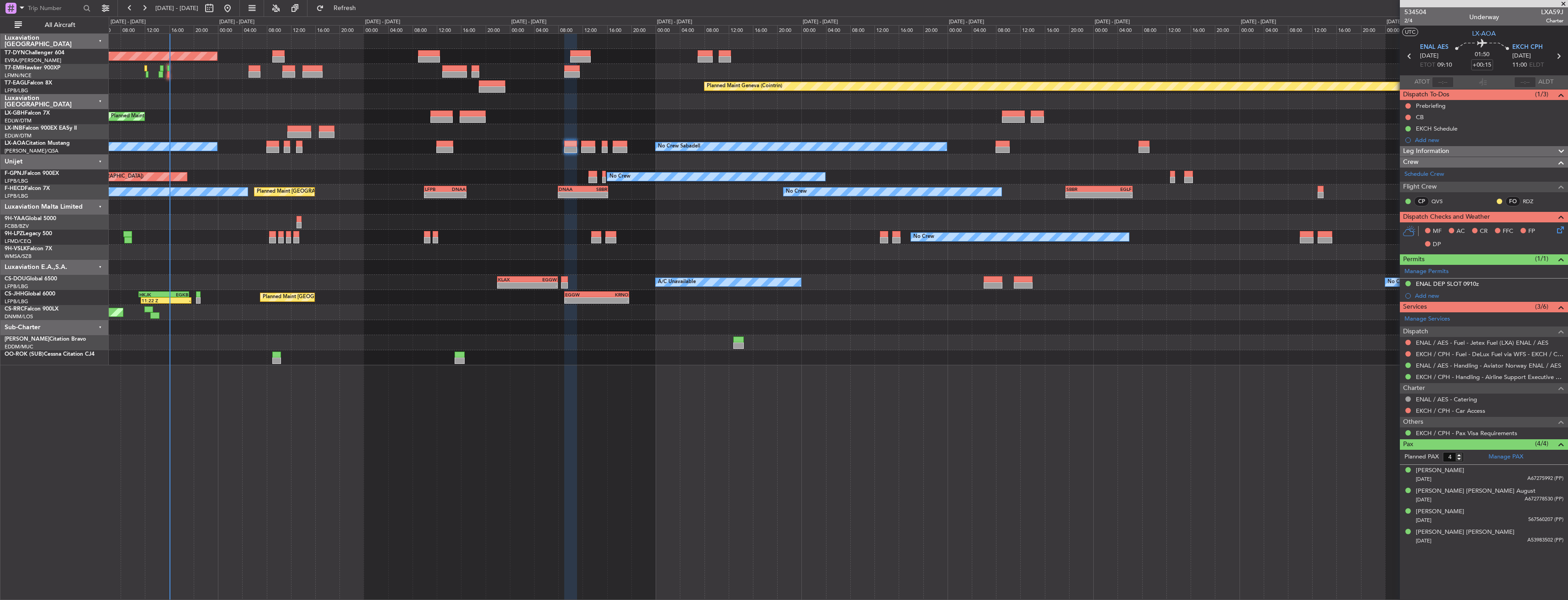
click at [600, 125] on div "Planned Maint Geneva (Cointrin)" at bounding box center [838, 132] width 1459 height 15
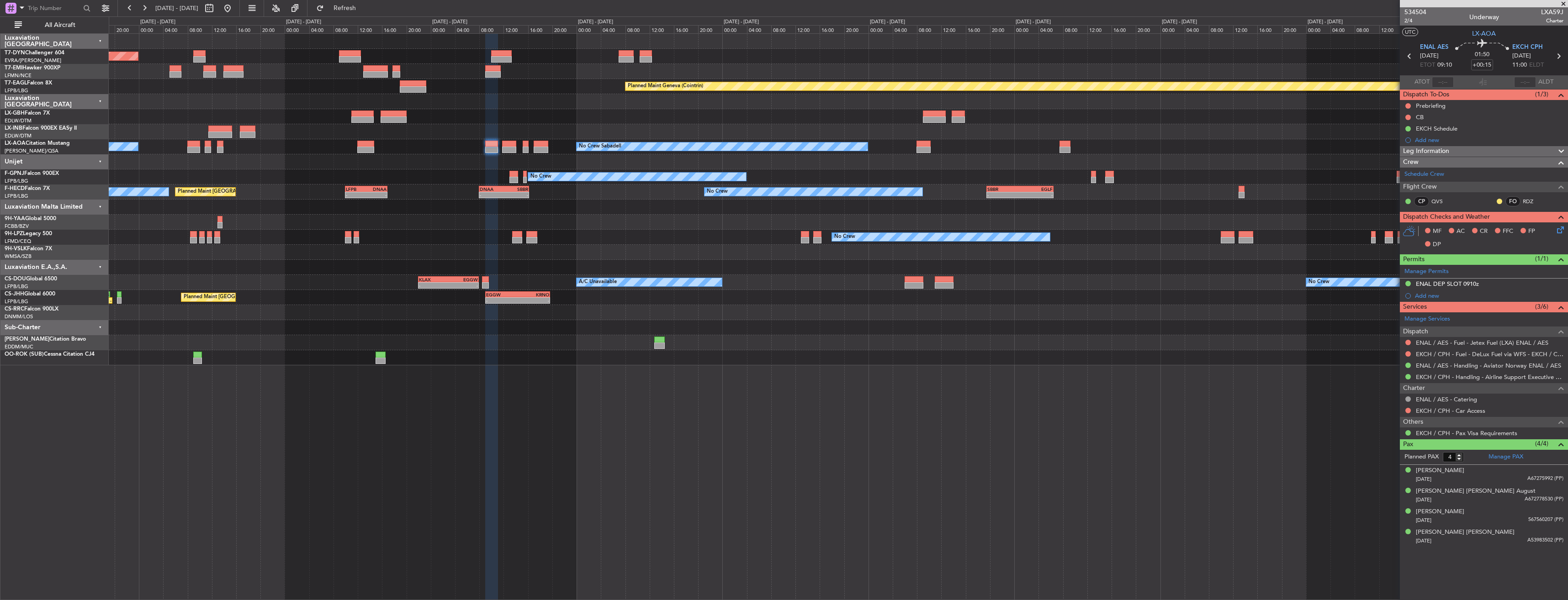
click at [561, 118] on div "Planned Maint Nice ([GEOGRAPHIC_DATA]) Unplanned Maint [GEOGRAPHIC_DATA] ([GEOG…" at bounding box center [838, 117] width 1459 height 15
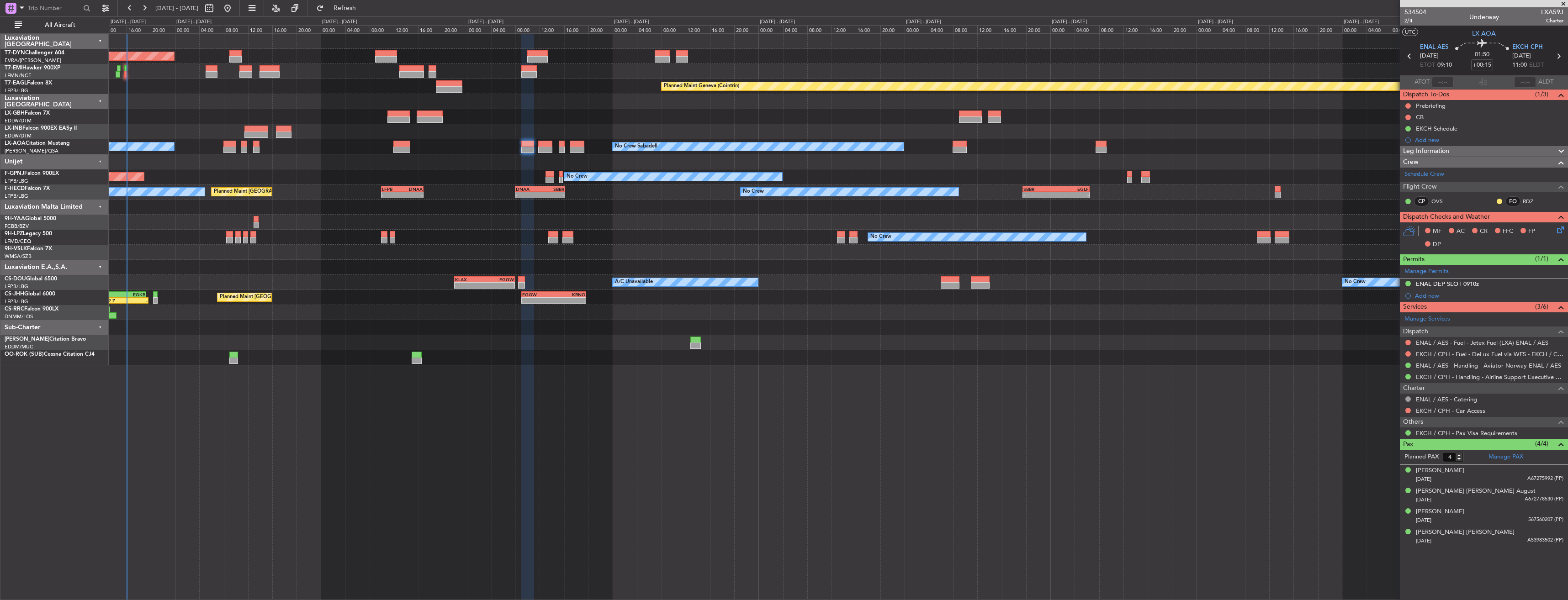
click at [573, 133] on div "Planned Maint Geneva (Cointrin)" at bounding box center [838, 132] width 1459 height 15
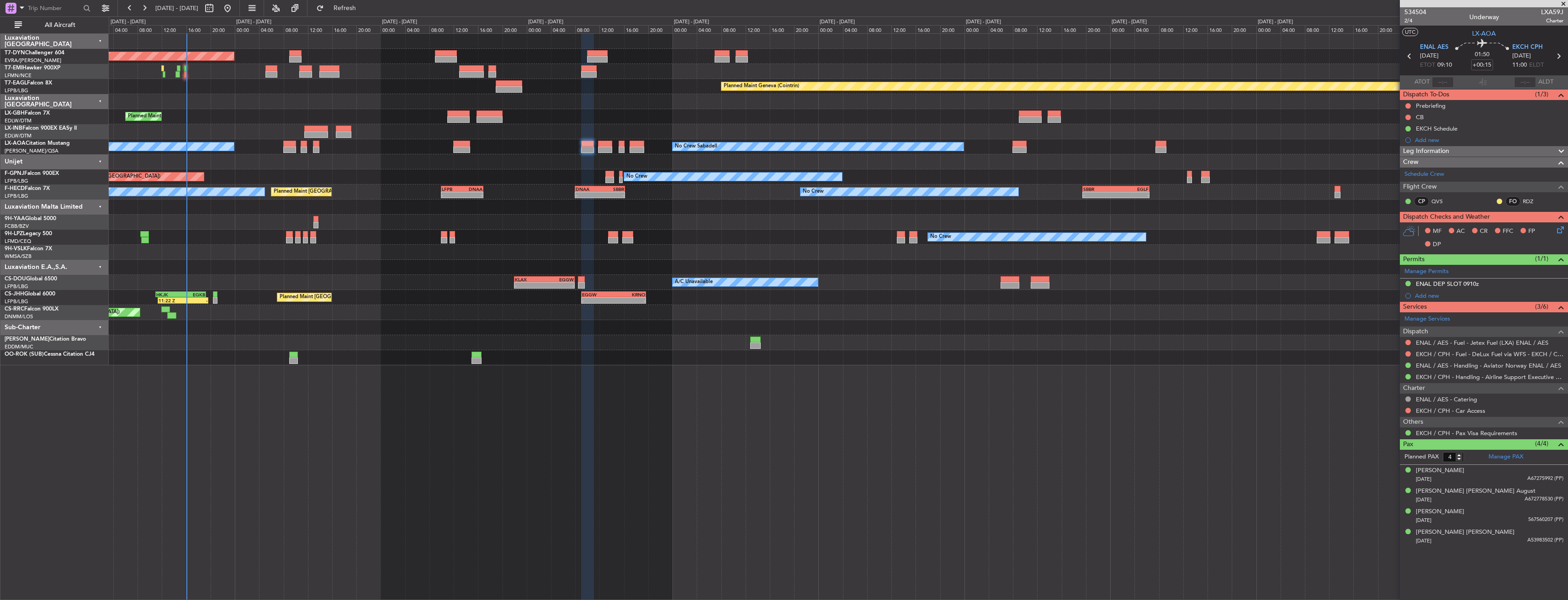
click at [523, 159] on div at bounding box center [838, 162] width 1459 height 15
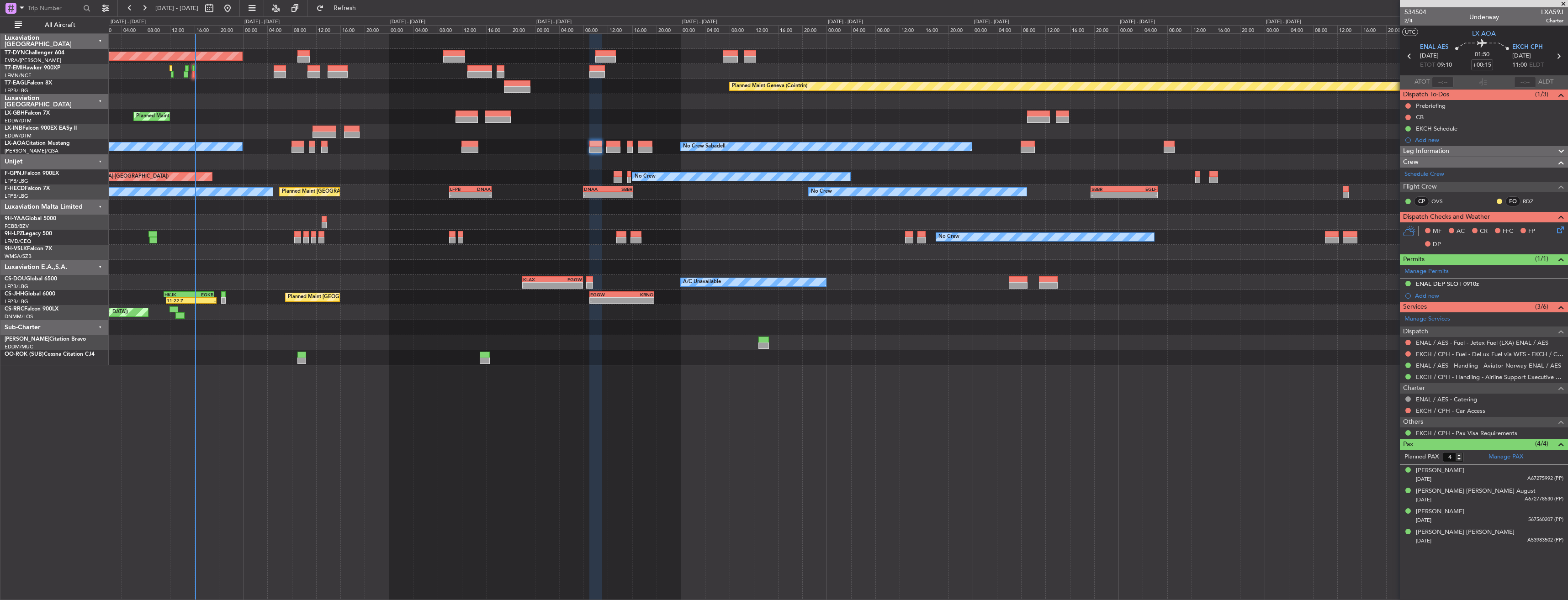
click at [668, 122] on div "Planned Maint Nice ([GEOGRAPHIC_DATA]) Unplanned Maint [GEOGRAPHIC_DATA] ([GEOG…" at bounding box center [838, 117] width 1459 height 15
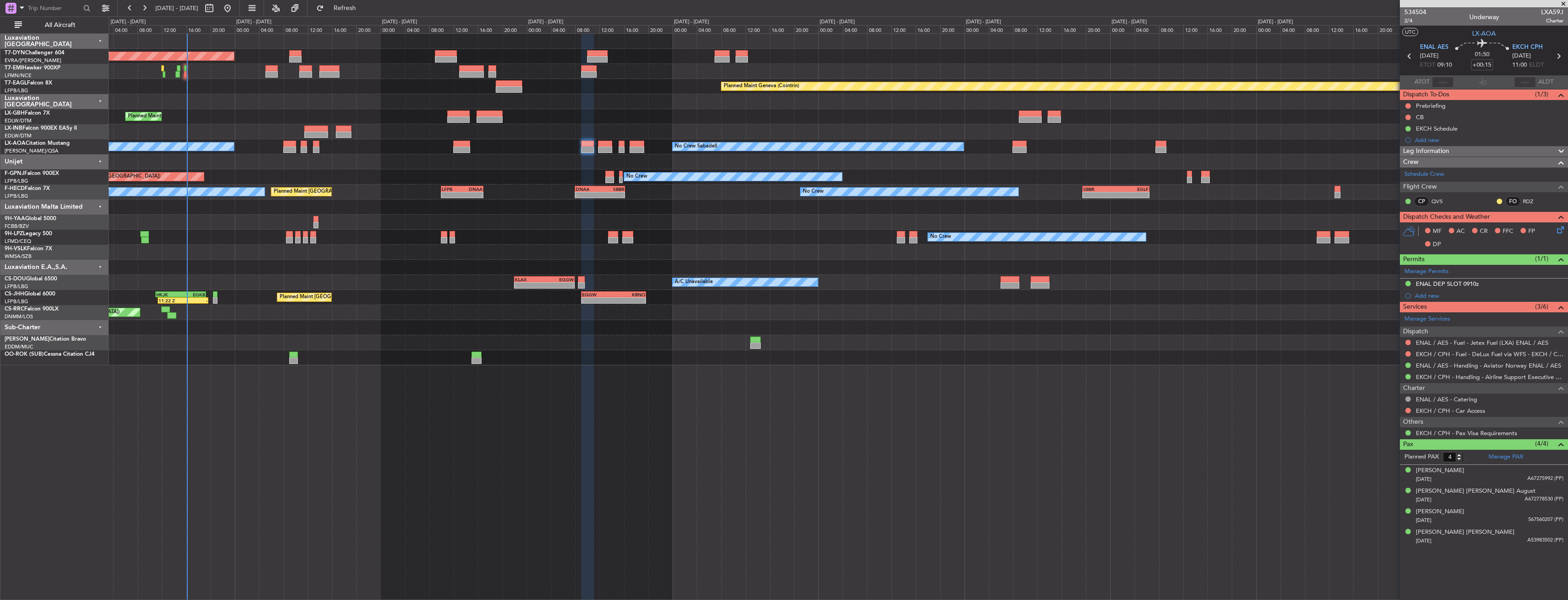
click at [540, 221] on div at bounding box center [838, 222] width 1459 height 15
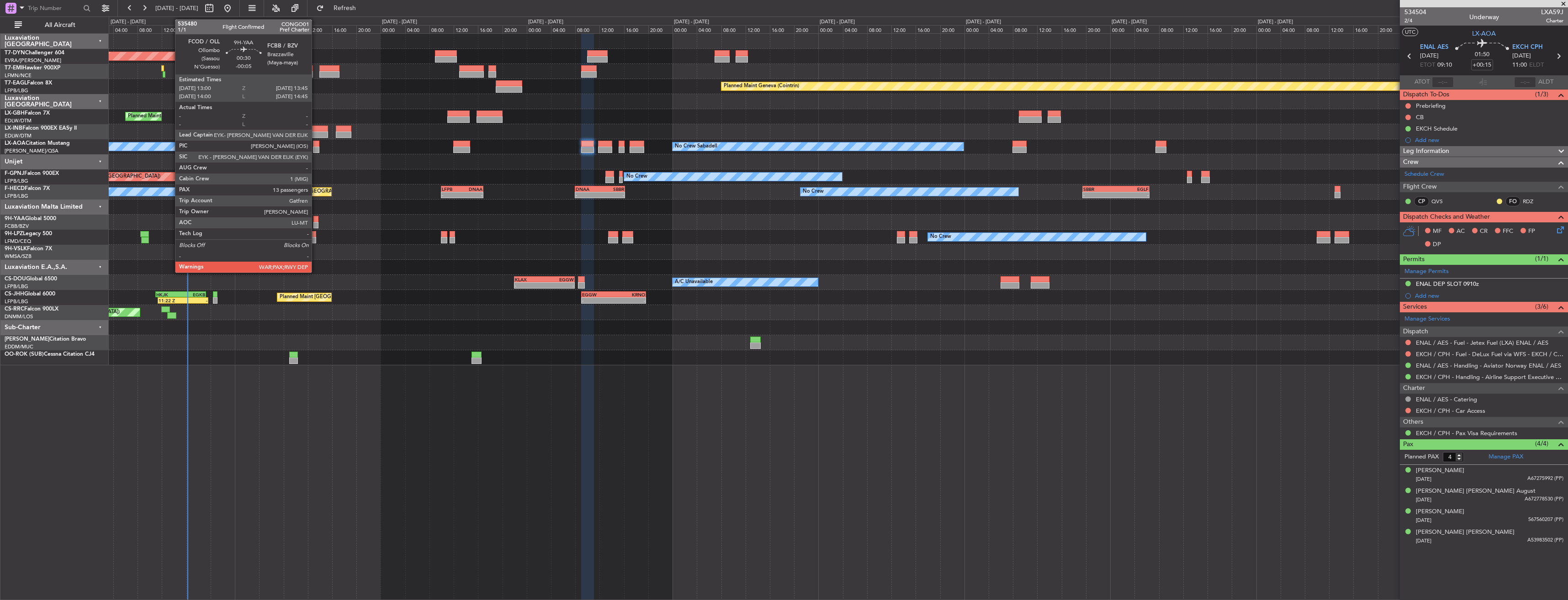
click at [316, 221] on div at bounding box center [315, 219] width 5 height 6
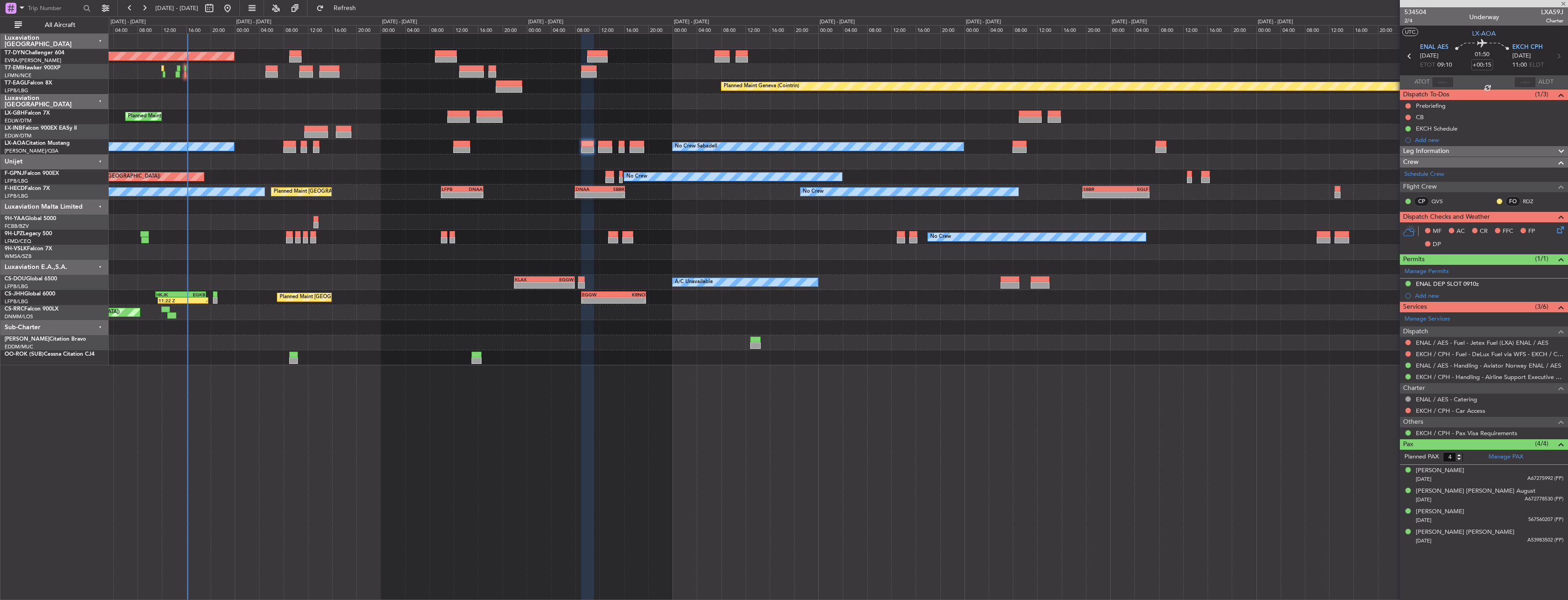
type input "-00:05"
type input "13"
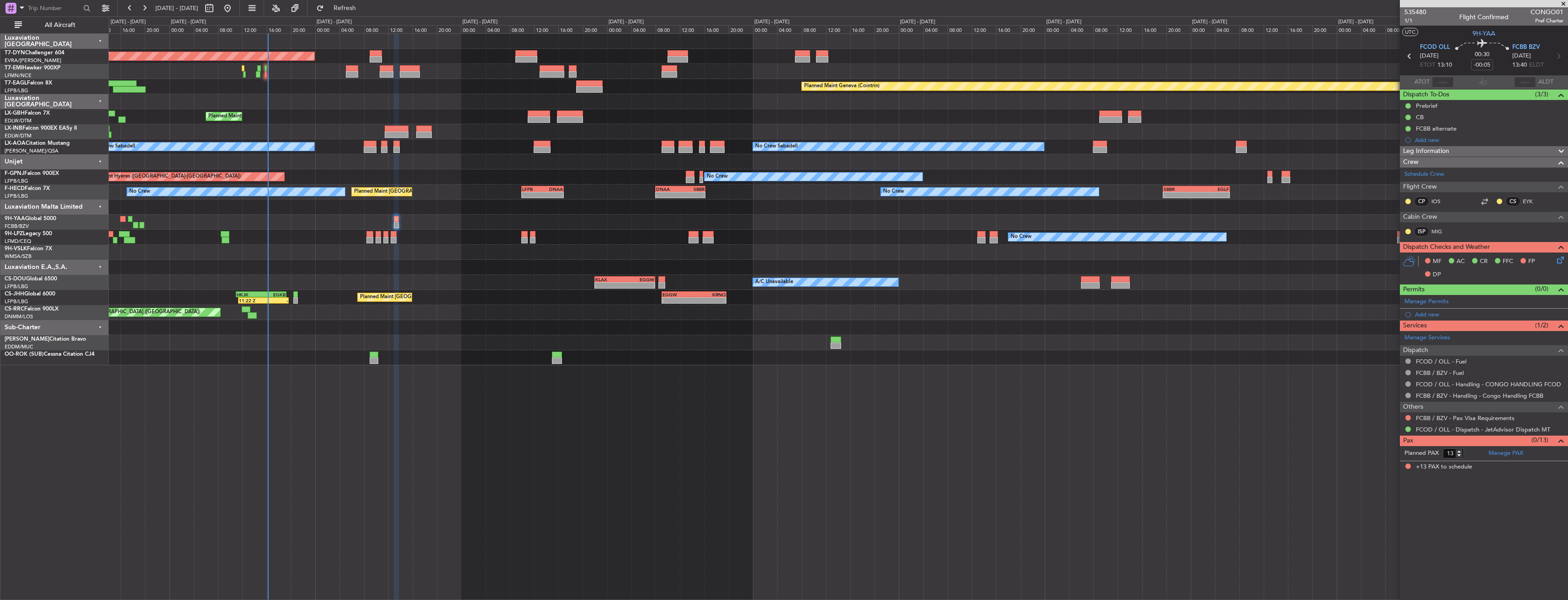
click at [486, 271] on div at bounding box center [838, 267] width 1459 height 15
click at [1408, 420] on button at bounding box center [1408, 418] width 5 height 5
click at [1378, 427] on span "Not Required" at bounding box center [1386, 430] width 36 height 9
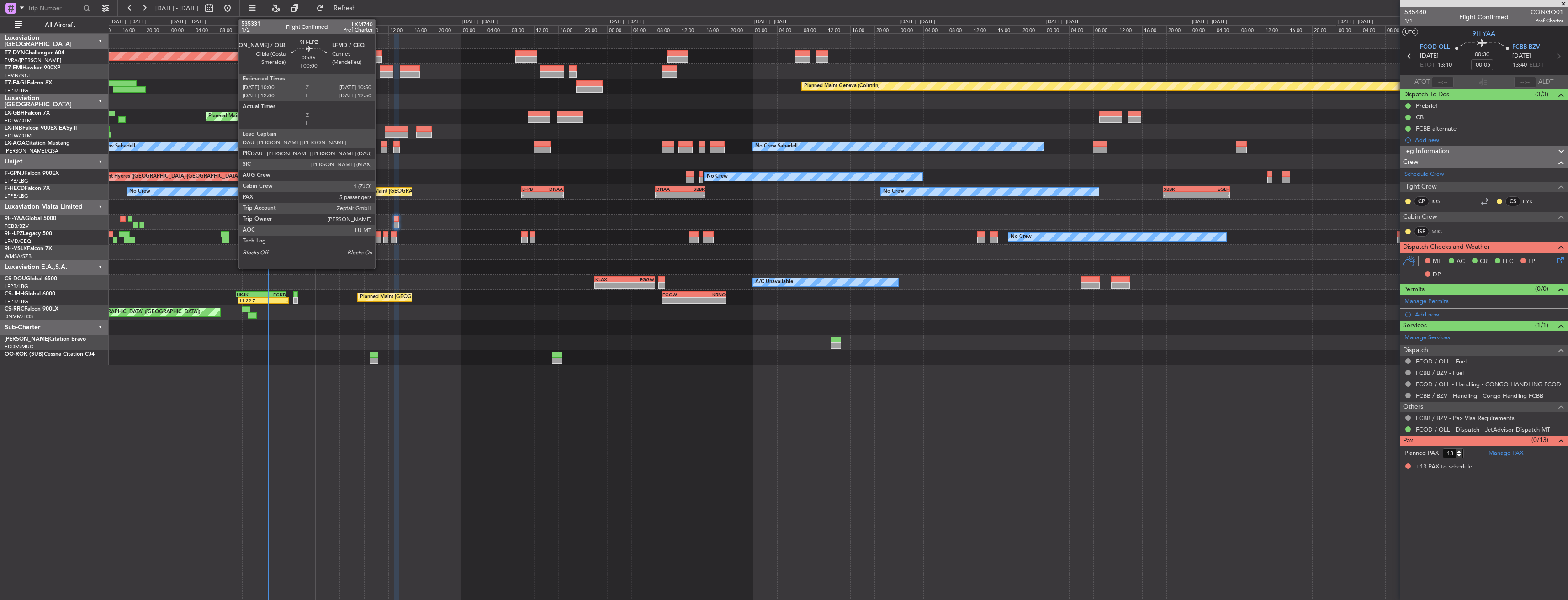
click at [380, 232] on div at bounding box center [378, 234] width 5 height 6
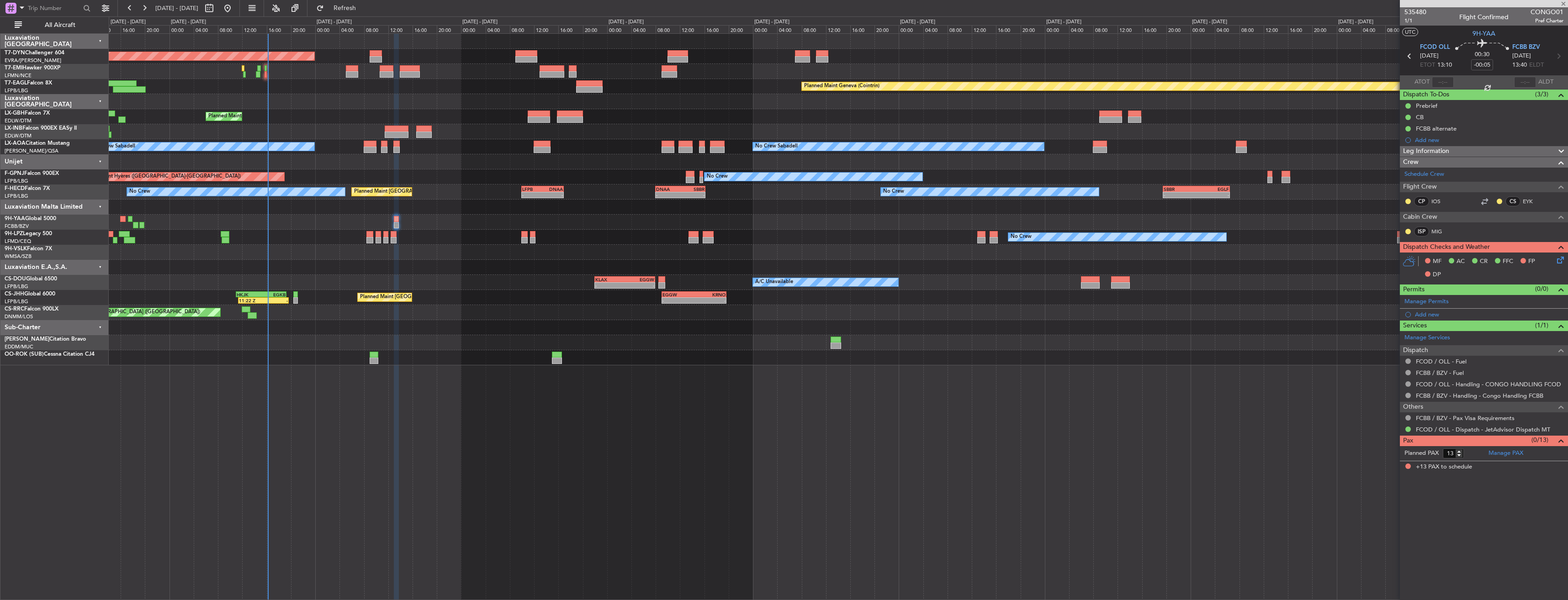
type input "5"
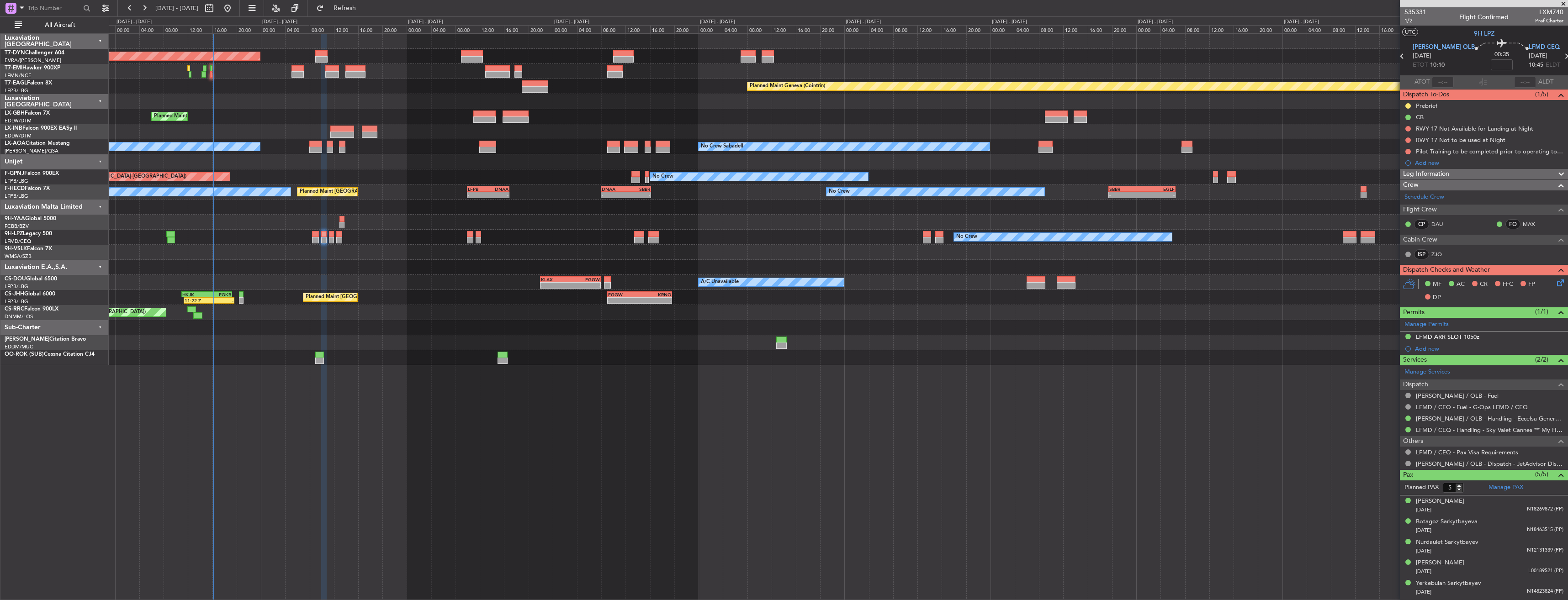
click at [411, 230] on div "No Crew No Crew" at bounding box center [838, 237] width 1459 height 15
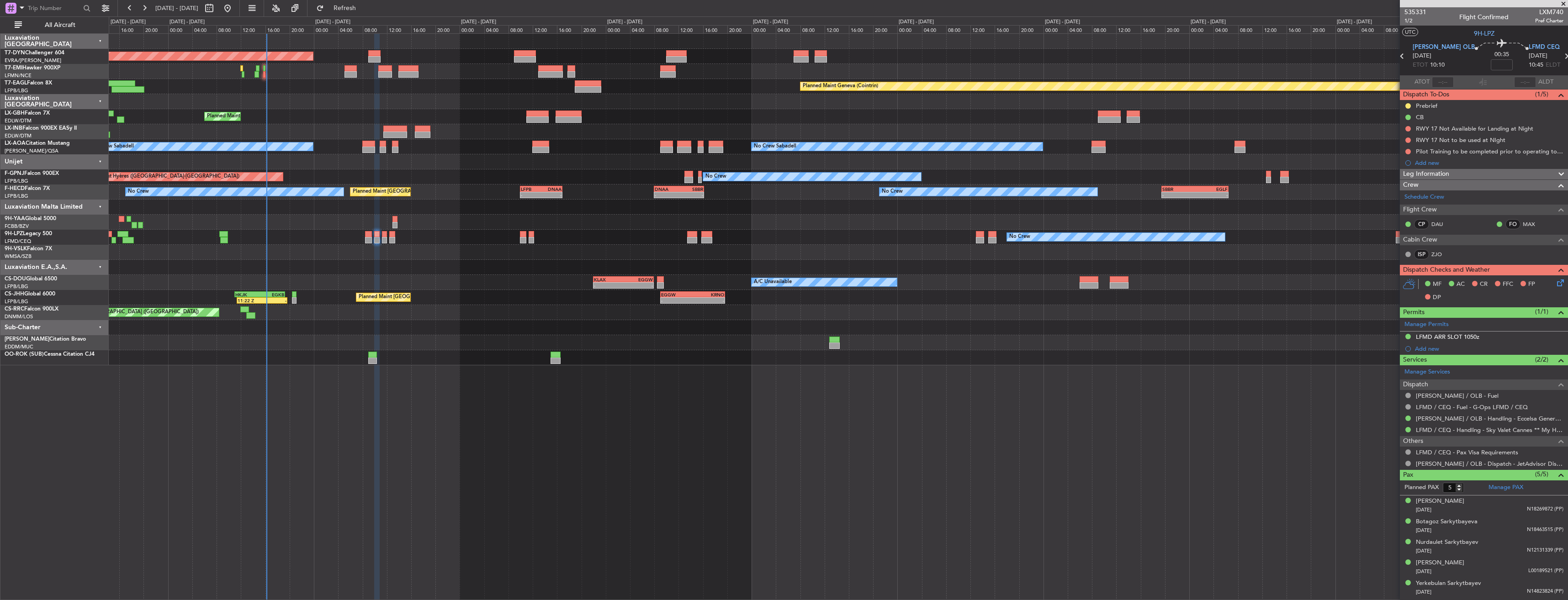
click at [447, 239] on div "No Crew No Crew" at bounding box center [838, 237] width 1459 height 15
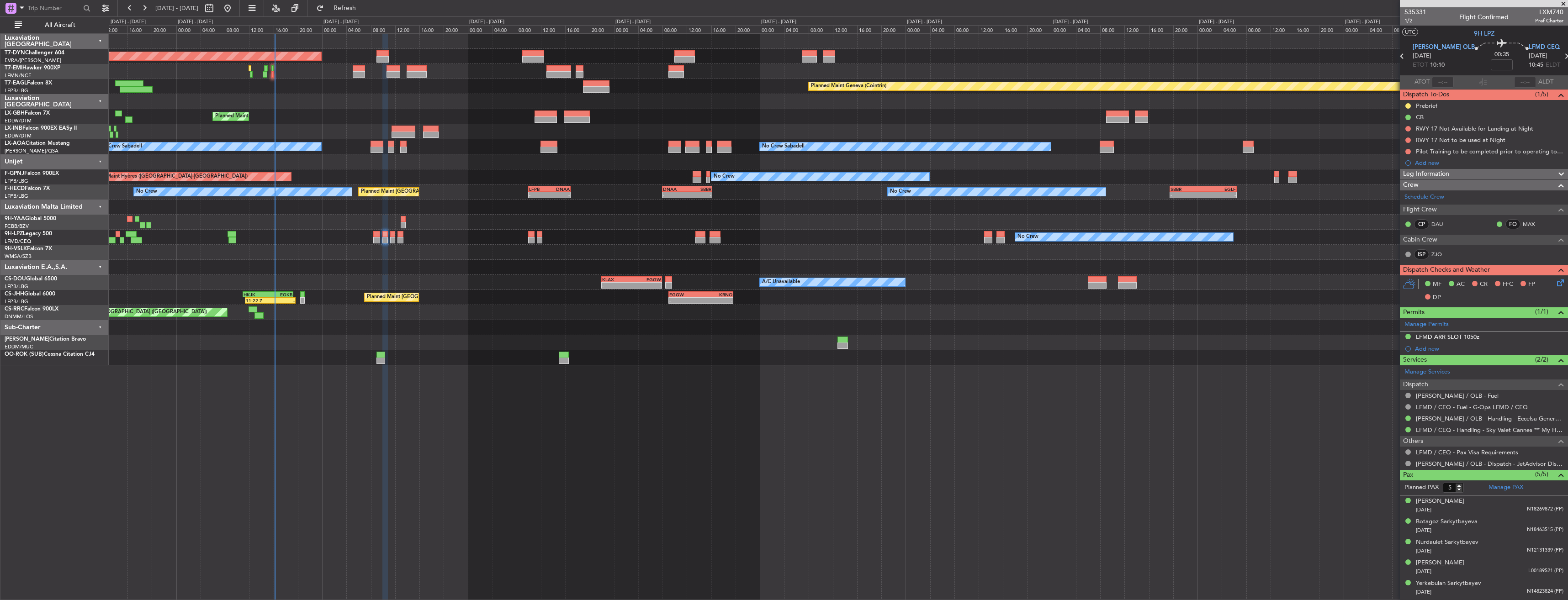
click at [440, 269] on div at bounding box center [838, 267] width 1459 height 15
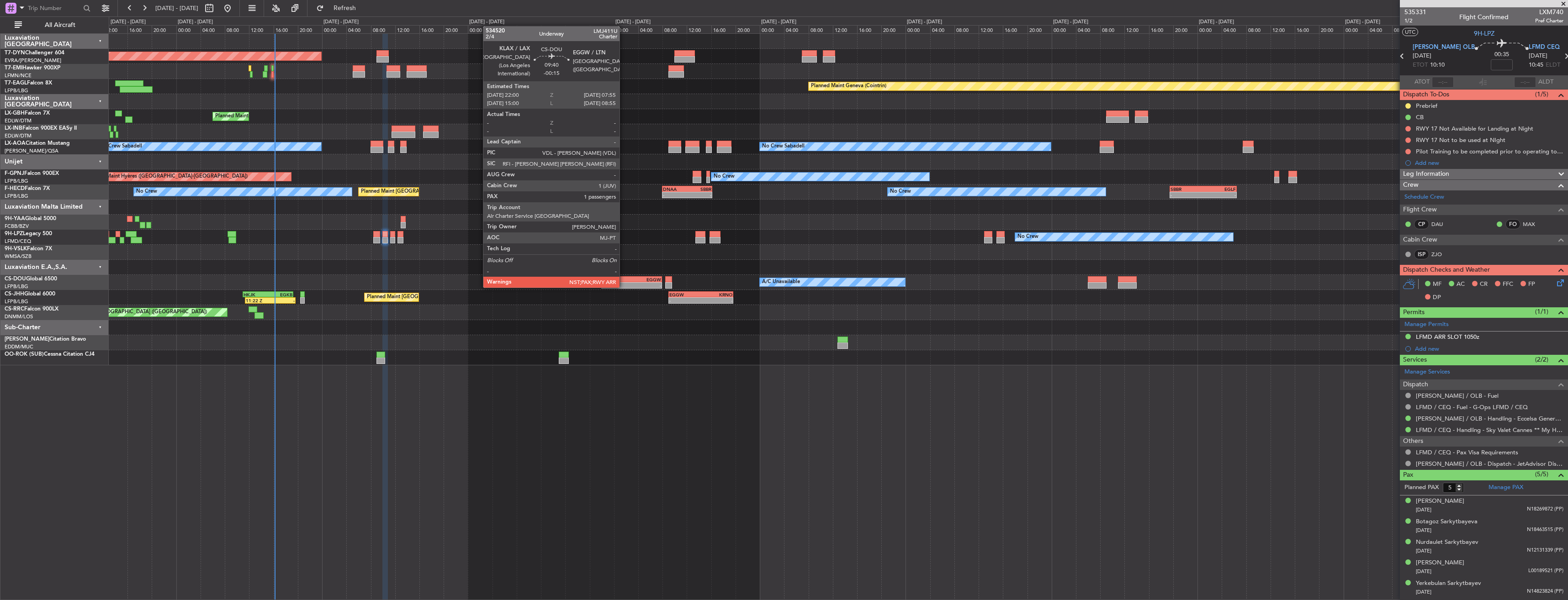
click at [624, 279] on div "KLAX" at bounding box center [617, 279] width 29 height 5
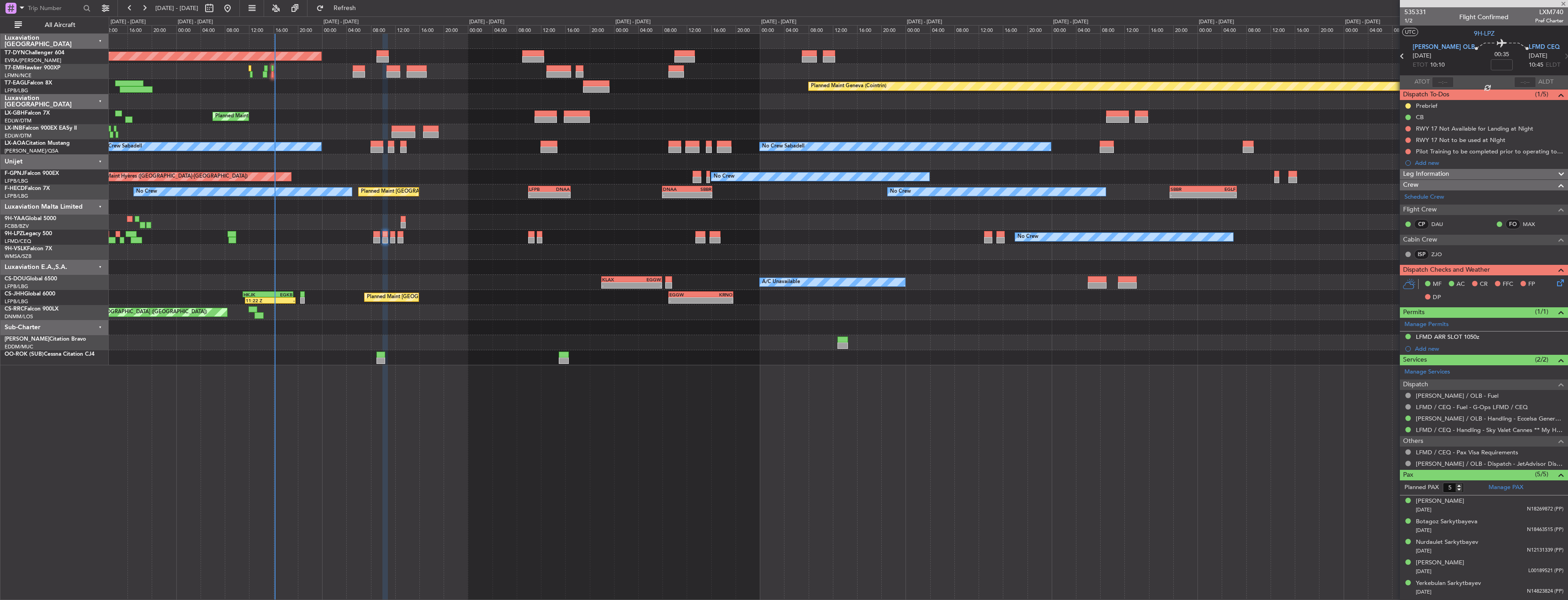
type input "-00:15"
type input "3"
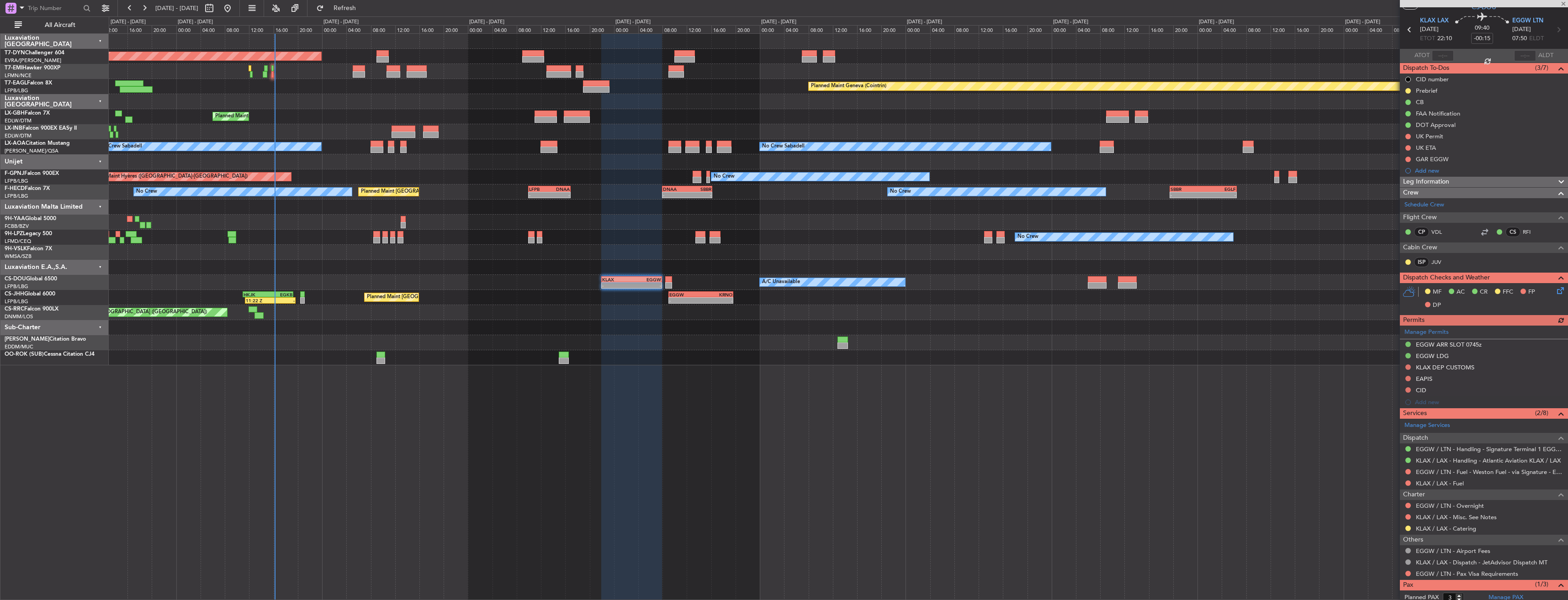
scroll to position [64, 0]
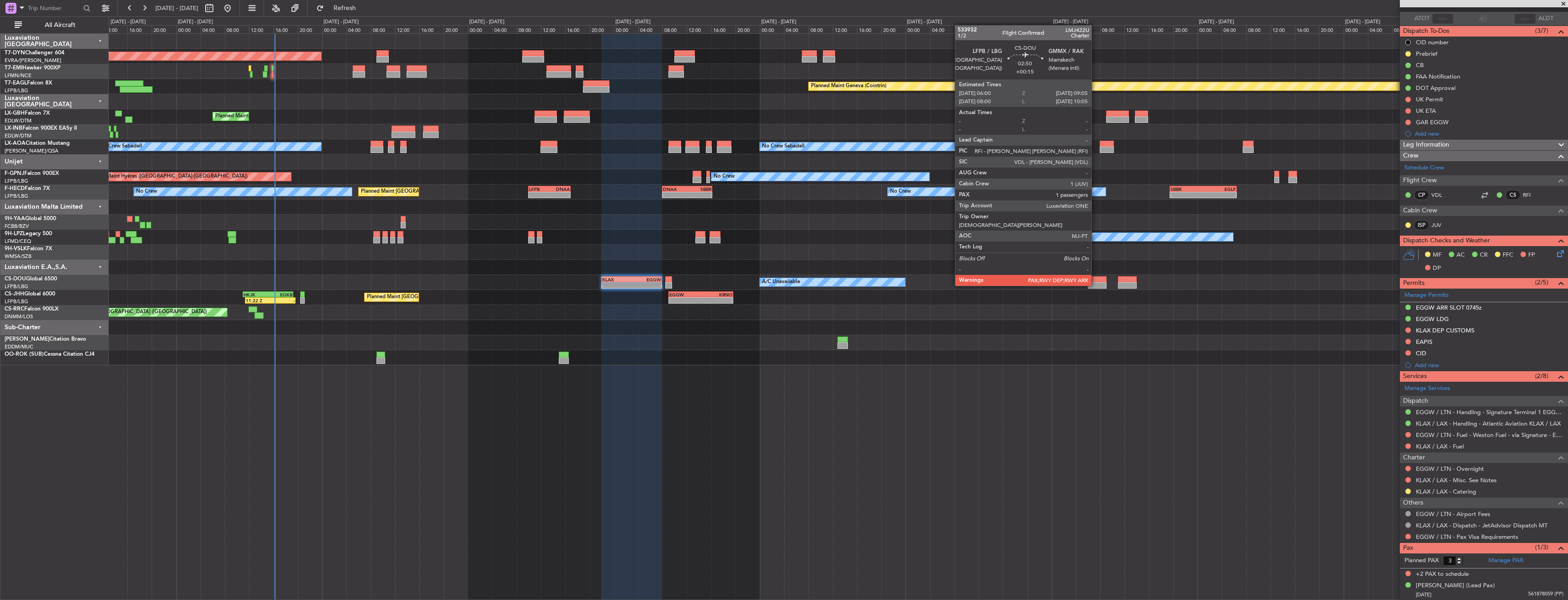
click at [1095, 277] on div at bounding box center [1098, 279] width 19 height 6
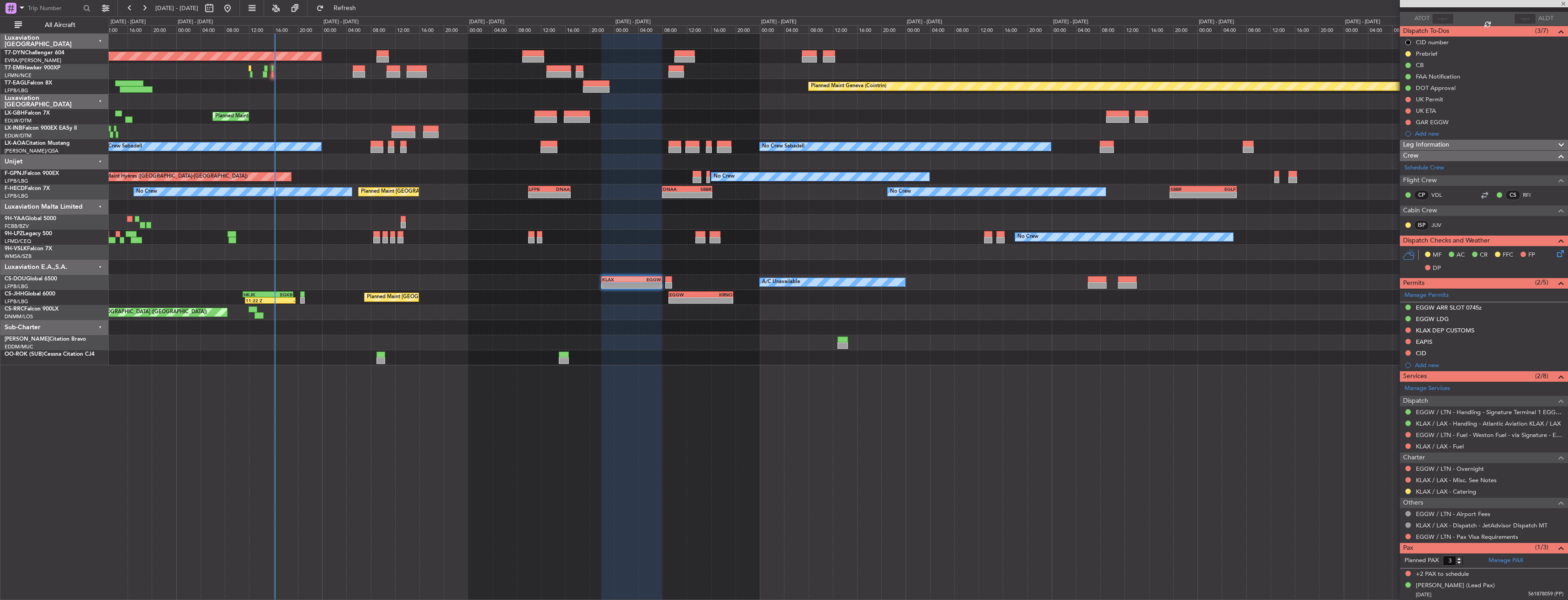
type input "+00:15"
type input "1"
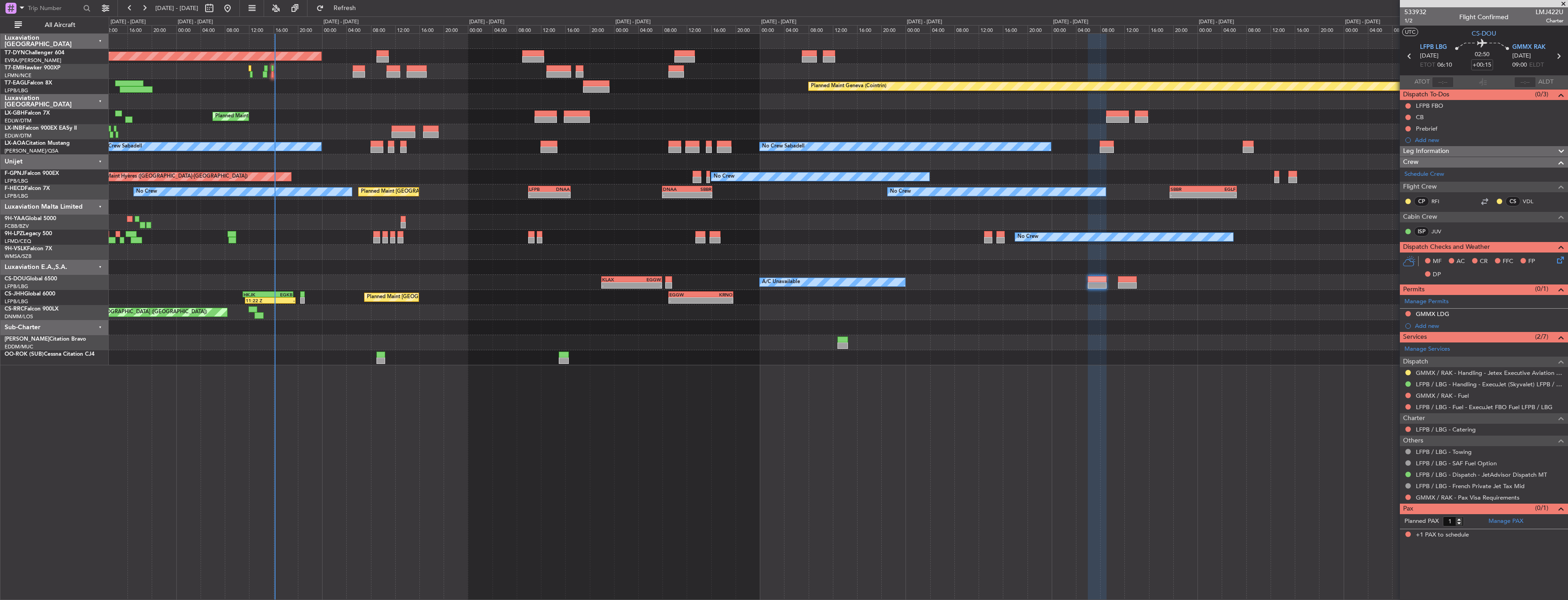
click at [454, 277] on div "Planned Maint [GEOGRAPHIC_DATA] ([GEOGRAPHIC_DATA]) A/C Unavailable No Crew - -…" at bounding box center [838, 282] width 1459 height 15
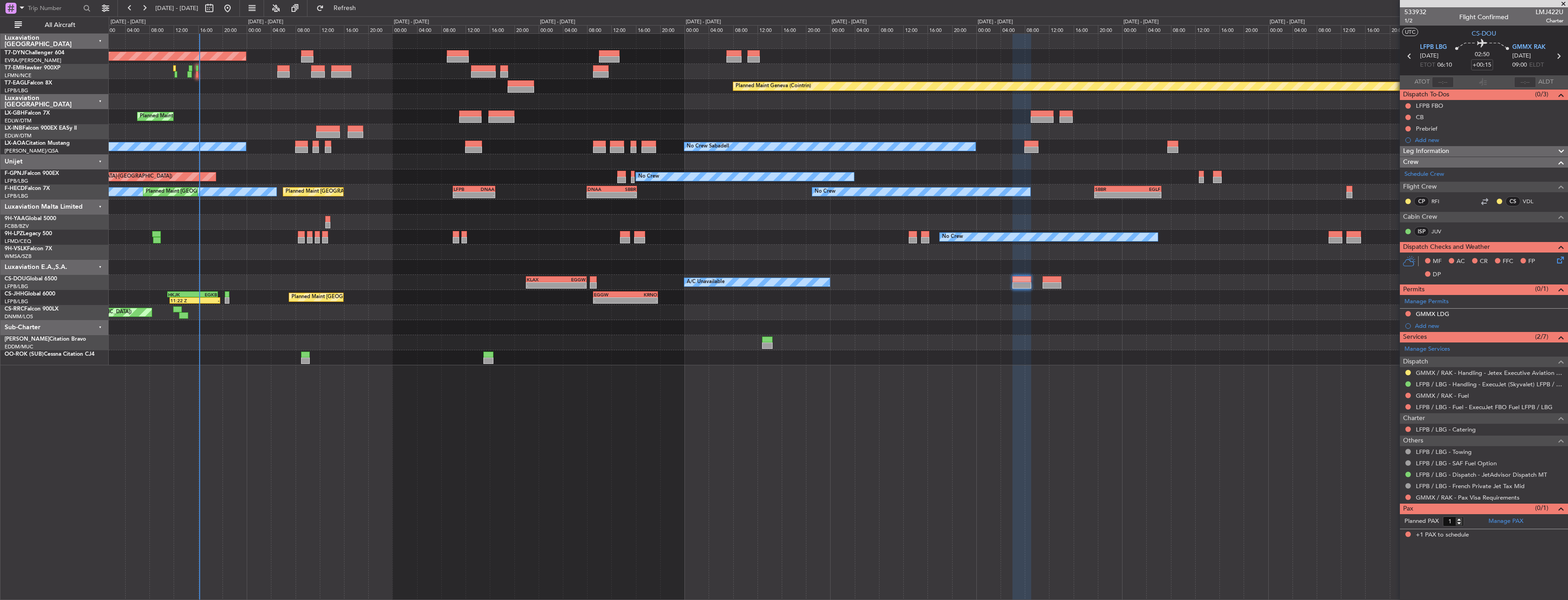
click at [559, 323] on div "Planned Maint [GEOGRAPHIC_DATA]-[GEOGRAPHIC_DATA] Planned Maint [PERSON_NAME] P…" at bounding box center [838, 199] width 1459 height 331
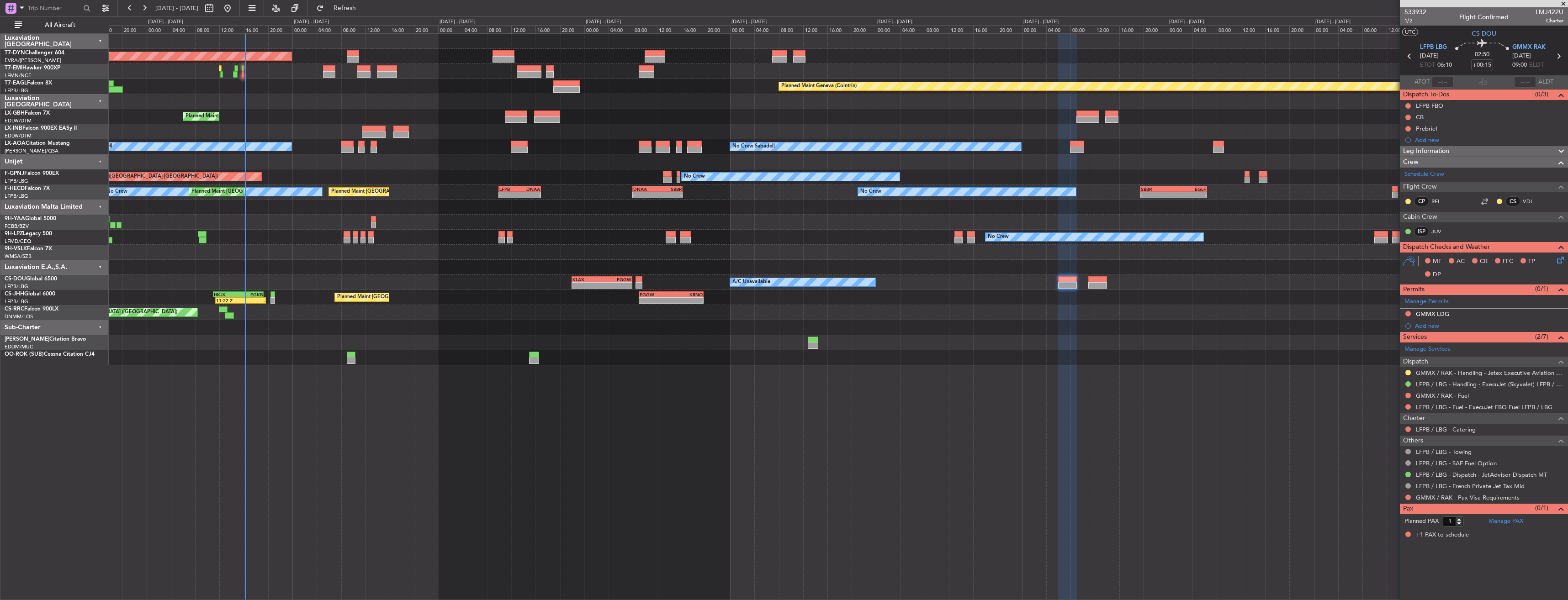
click at [472, 330] on div at bounding box center [838, 327] width 1459 height 15
